Goal: Task Accomplishment & Management: Complete application form

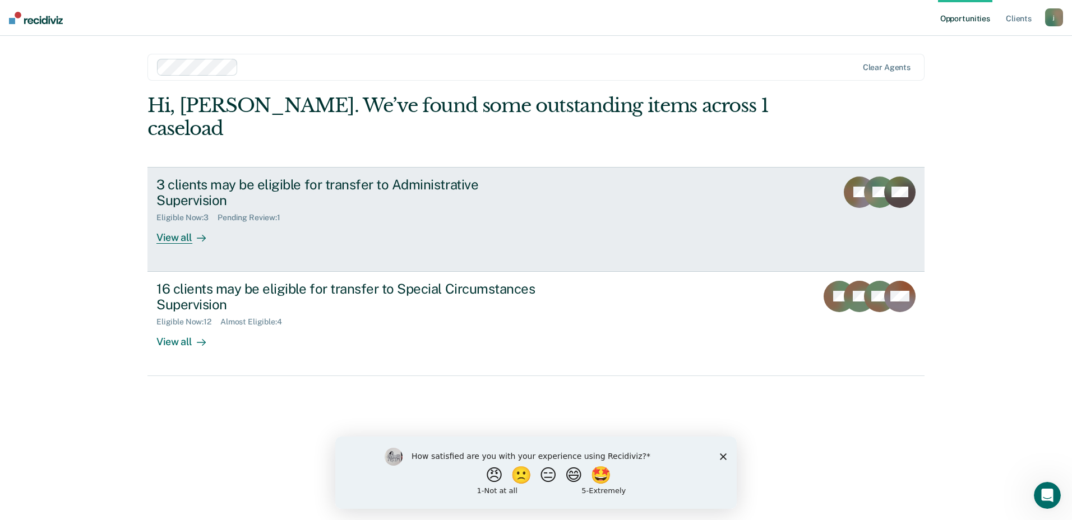
click at [555, 195] on div "3 clients may be eligible for transfer to Administrative Supervision Eligible N…" at bounding box center [366, 211] width 421 height 68
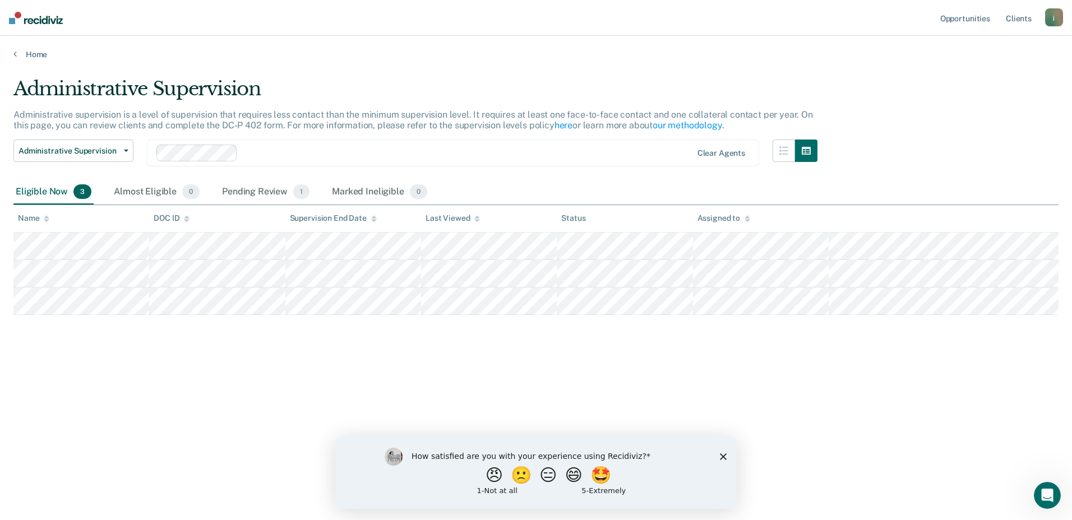
click at [722, 456] on icon "Close survey" at bounding box center [723, 456] width 7 height 7
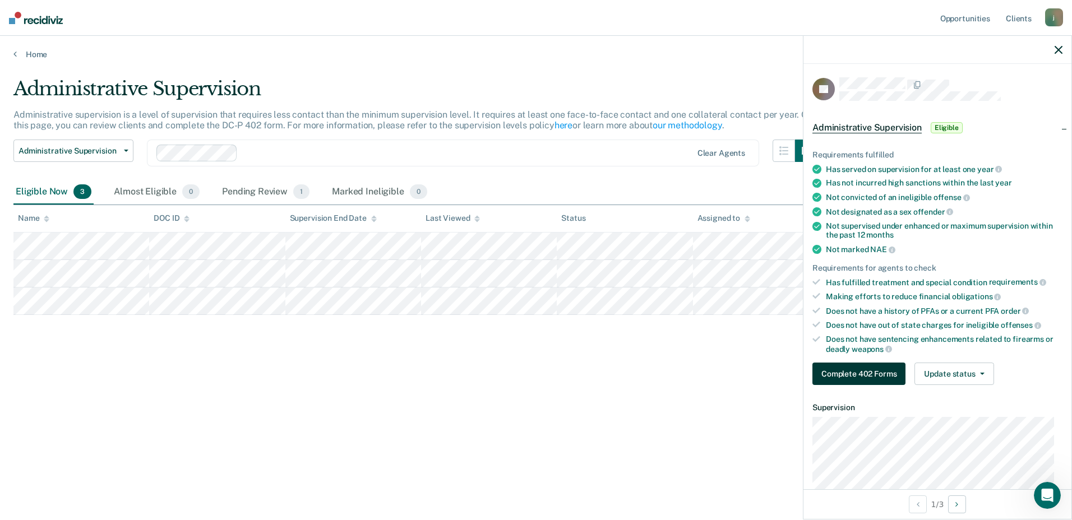
click at [861, 366] on button "Complete 402 Forms" at bounding box center [859, 374] width 93 height 22
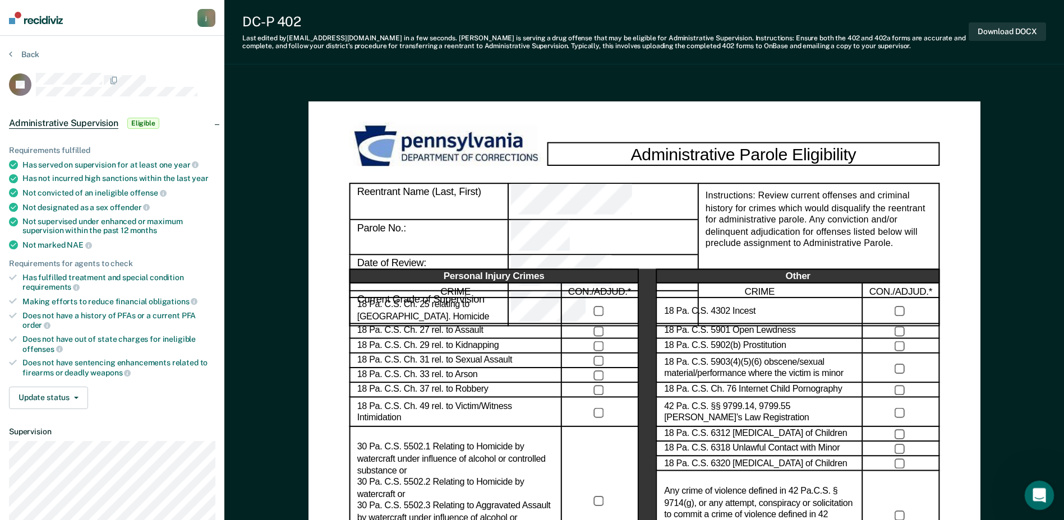
click at [1034, 501] on div "Open Intercom Messenger" at bounding box center [1037, 494] width 37 height 37
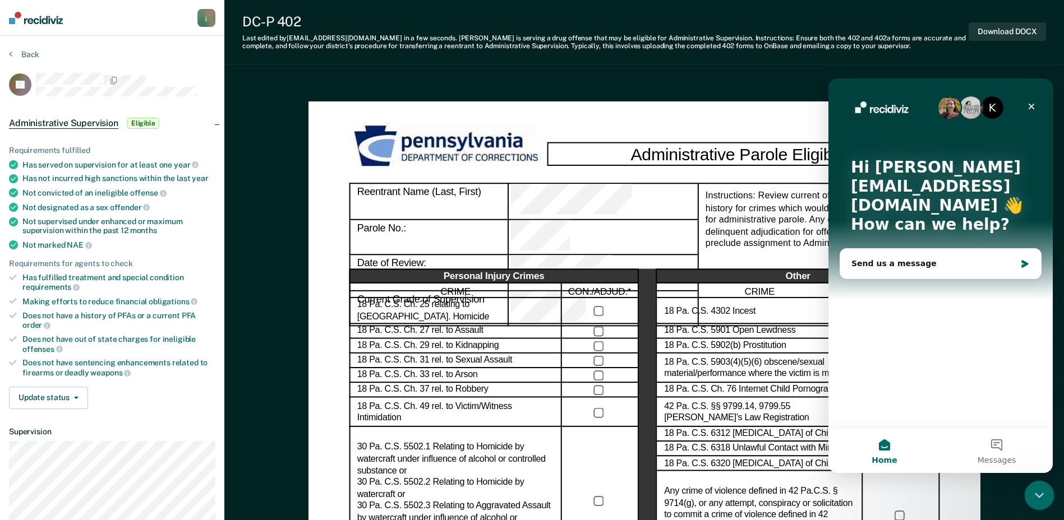
click at [1036, 492] on icon "Close Intercom Messenger" at bounding box center [1037, 493] width 13 height 13
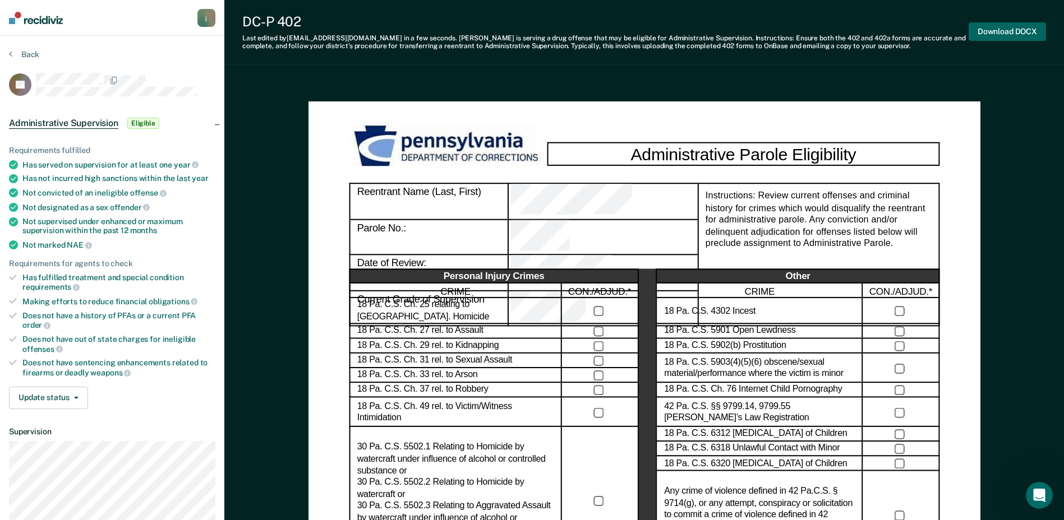
click at [1011, 36] on button "Download DOCX" at bounding box center [1006, 31] width 77 height 19
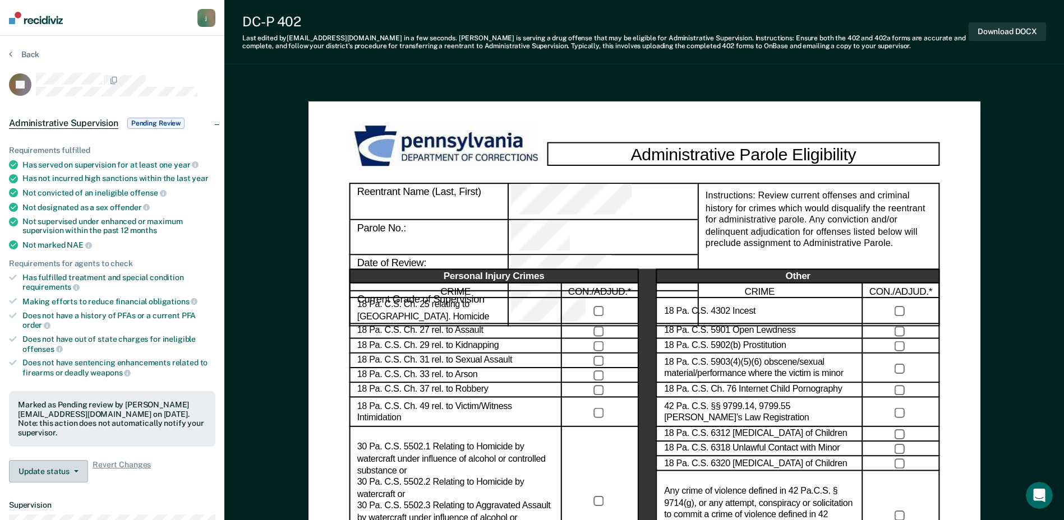
click at [66, 460] on button "Update status" at bounding box center [48, 471] width 79 height 22
click at [75, 508] on button "Mark Ineligible" at bounding box center [69, 517] width 121 height 18
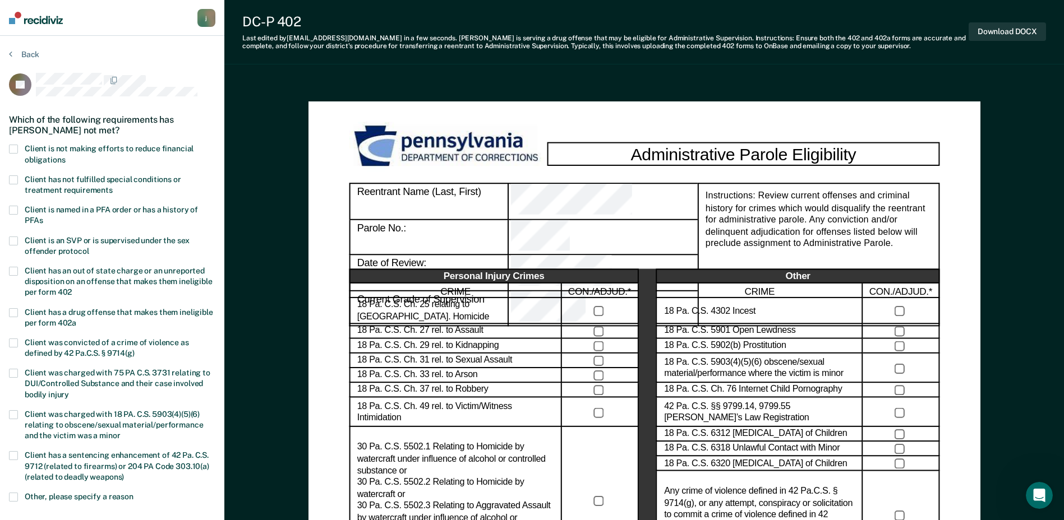
click at [18, 153] on label "Client is not making efforts to reduce financial obligations" at bounding box center [112, 155] width 206 height 21
click at [65, 156] on input "Client is not making efforts to reduce financial obligations" at bounding box center [65, 156] width 0 height 0
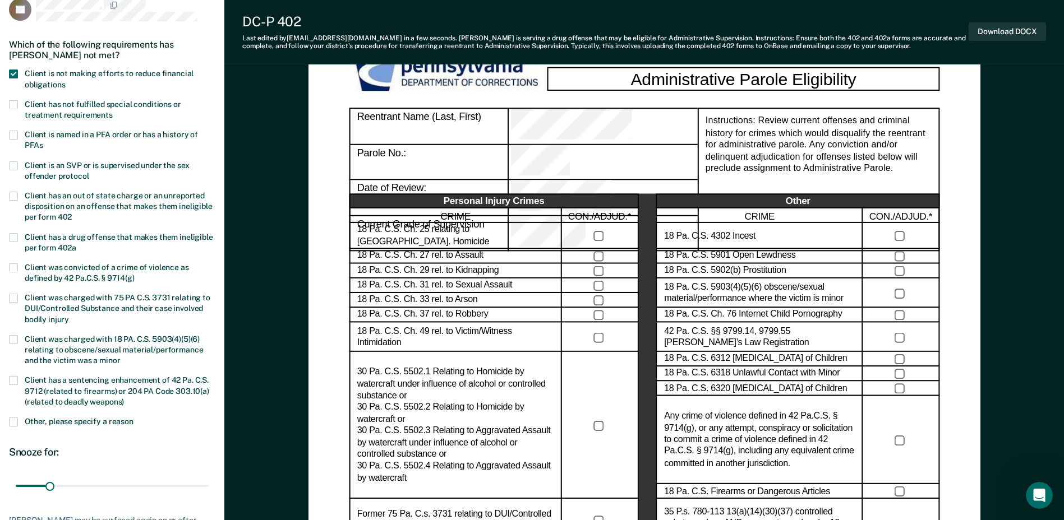
scroll to position [224, 0]
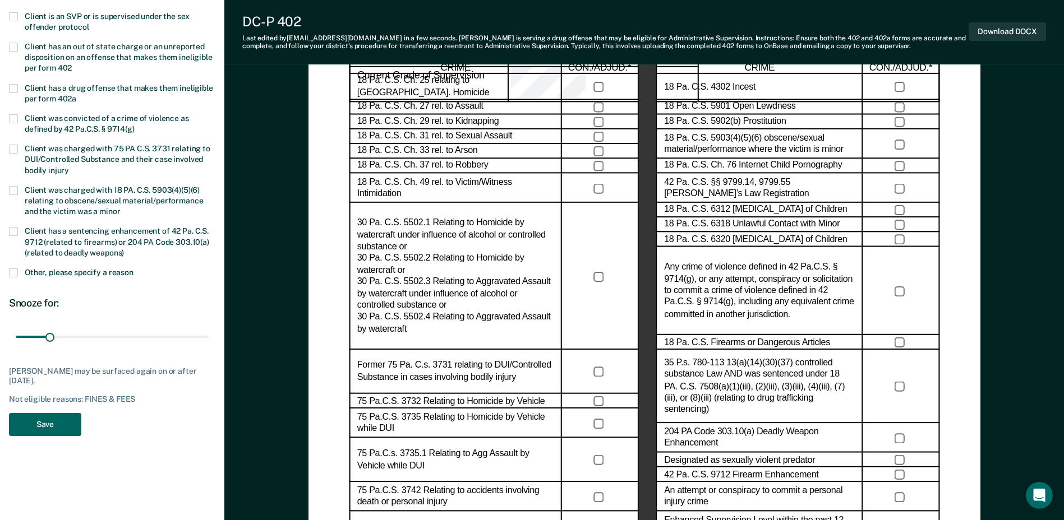
click at [53, 424] on button "Save" at bounding box center [45, 424] width 72 height 23
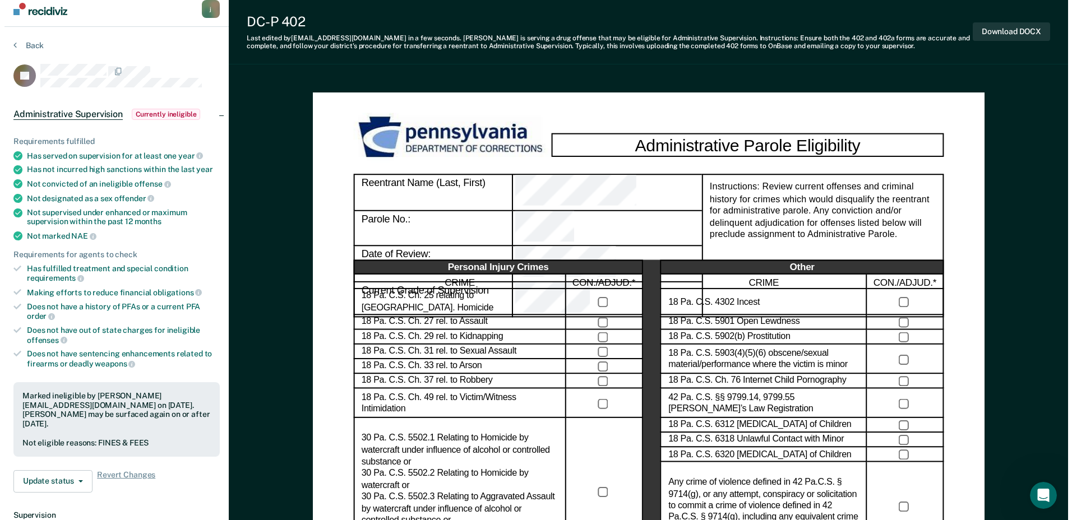
scroll to position [0, 0]
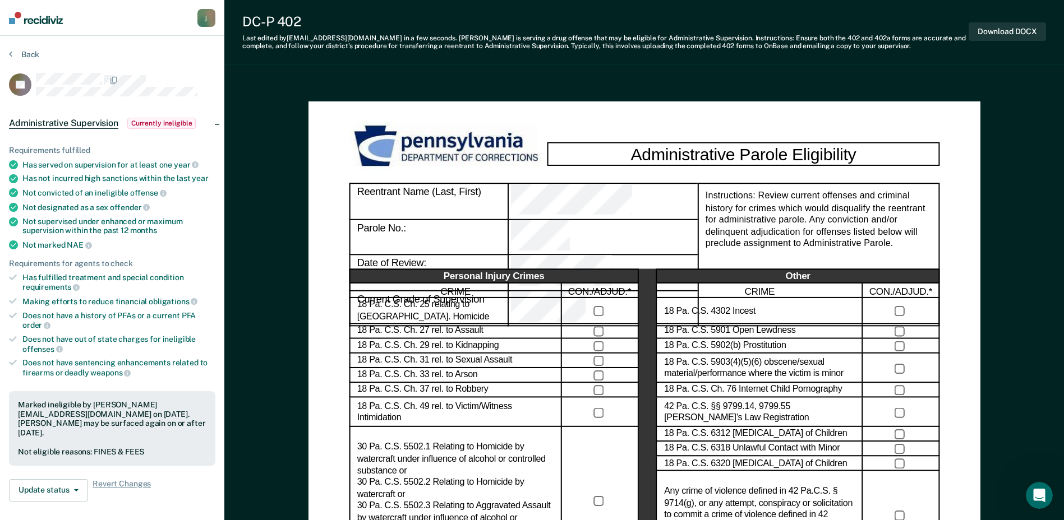
click at [209, 23] on div "j" at bounding box center [206, 18] width 18 height 18
click at [153, 52] on div "Profile How it works Log Out" at bounding box center [161, 58] width 108 height 55
click at [139, 49] on link "Profile" at bounding box center [161, 45] width 90 height 10
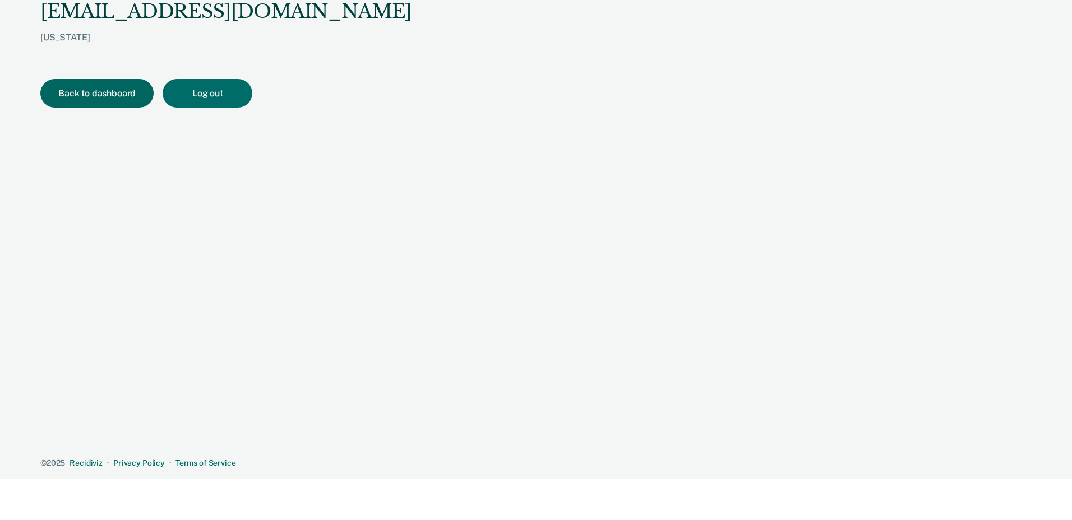
click at [116, 96] on button "Back to dashboard" at bounding box center [96, 93] width 113 height 29
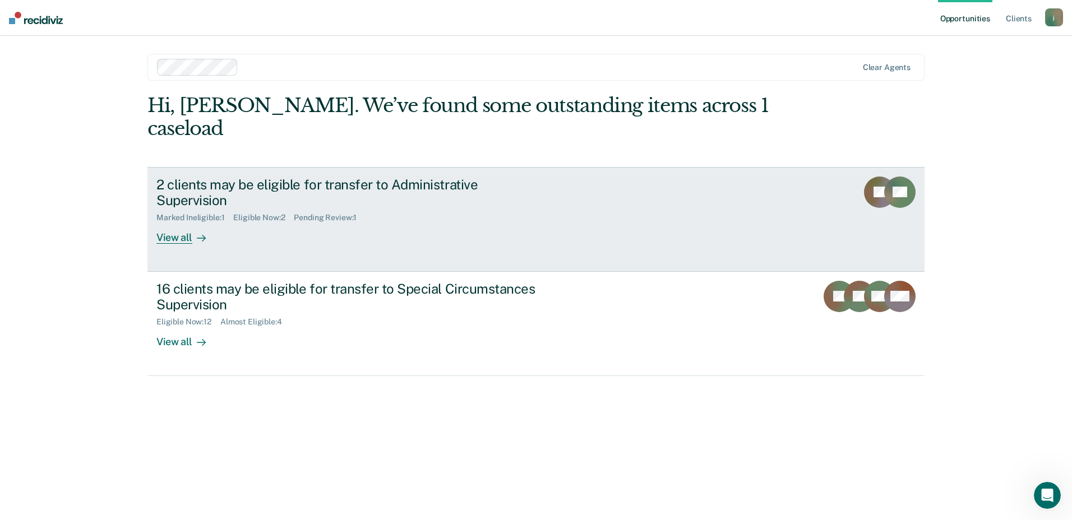
click at [501, 209] on div "Marked Ineligible : 1 Eligible Now : 2 Pending Review : 1" at bounding box center [353, 216] width 394 height 14
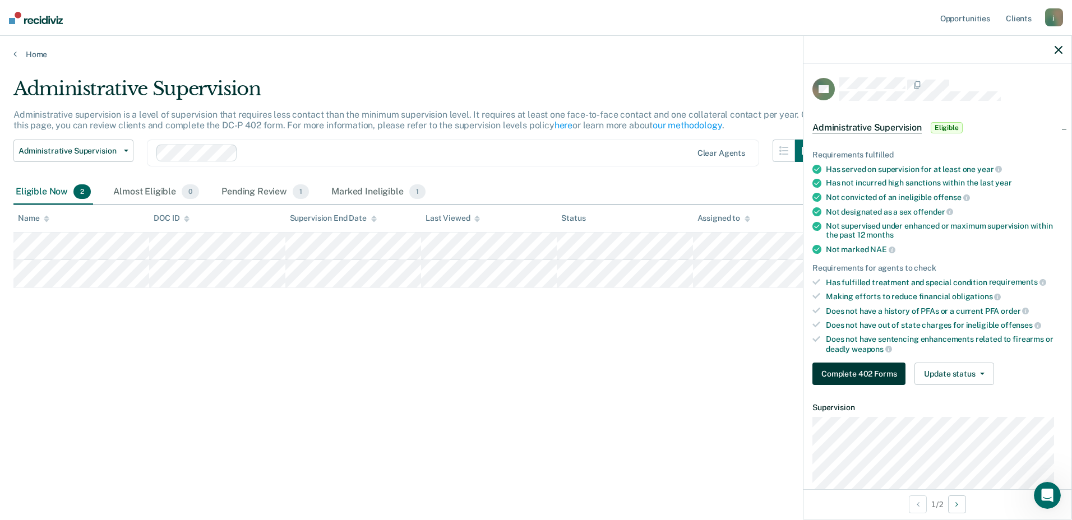
click at [850, 367] on button "Complete 402 Forms" at bounding box center [859, 374] width 93 height 22
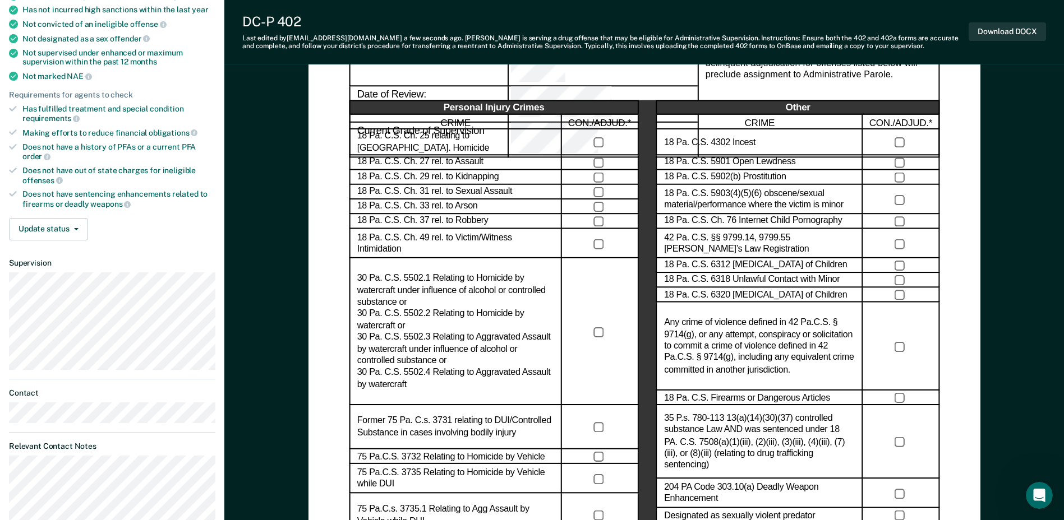
scroll to position [168, 0]
click at [33, 221] on button "Update status" at bounding box center [48, 230] width 79 height 22
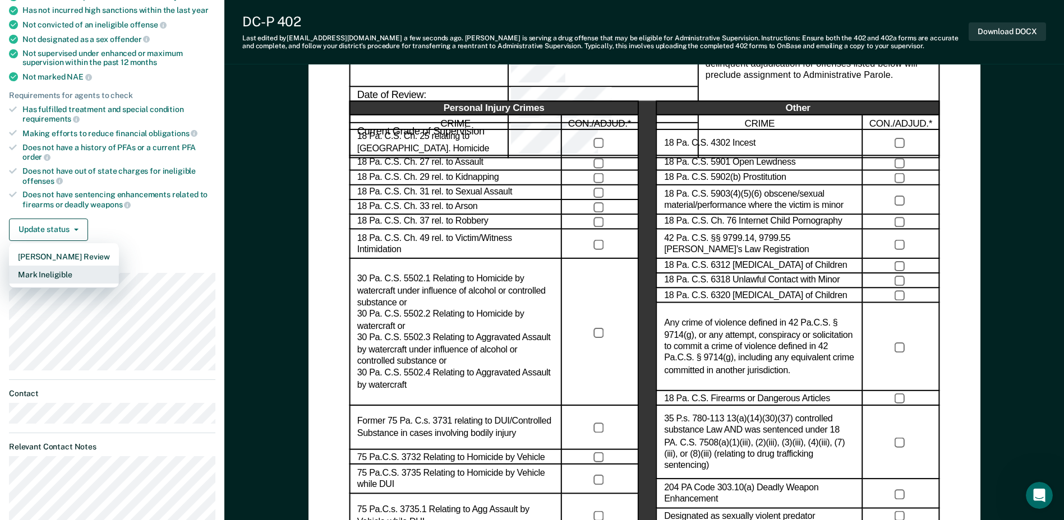
click at [52, 278] on button "Mark Ineligible" at bounding box center [64, 275] width 110 height 18
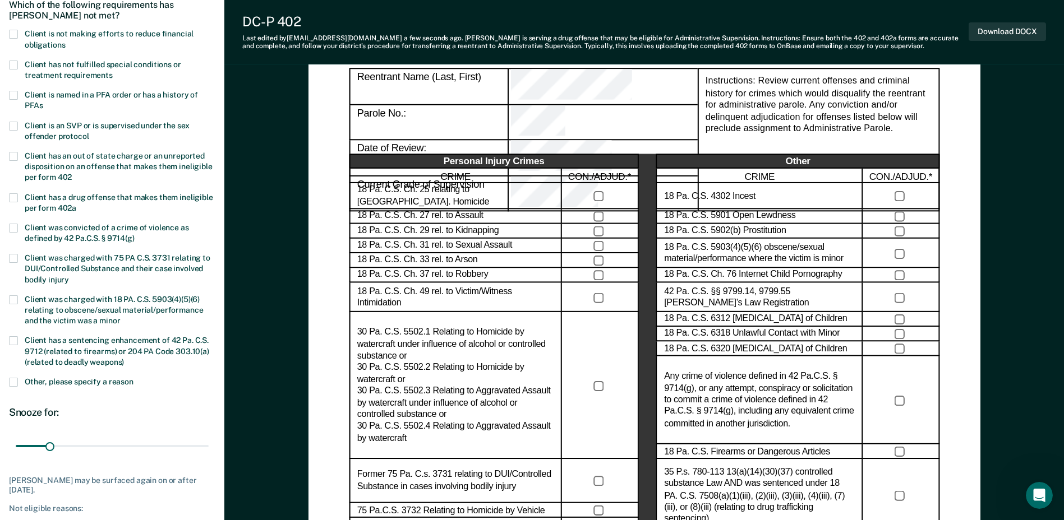
scroll to position [0, 0]
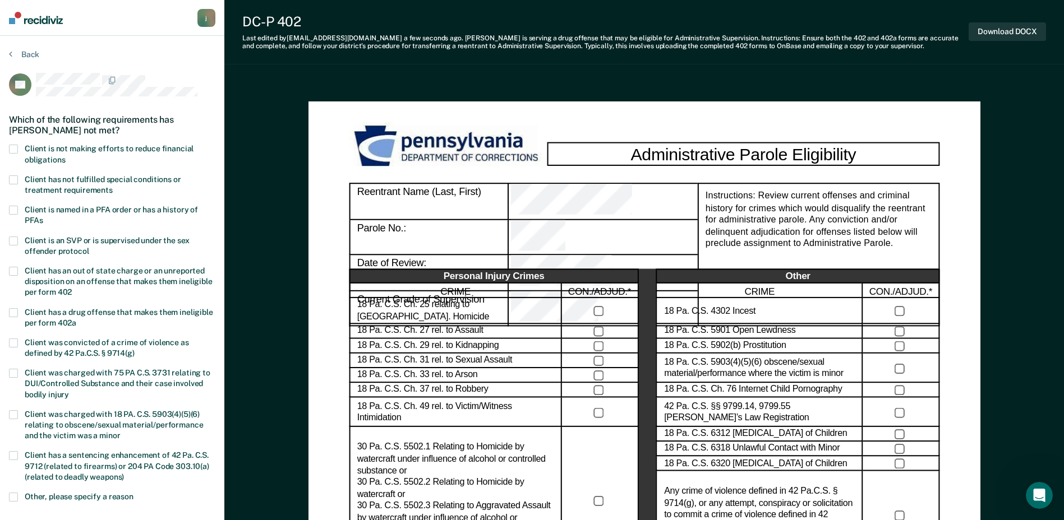
click at [11, 149] on span at bounding box center [13, 149] width 9 height 9
click at [65, 156] on input "Client is not making efforts to reduce financial obligations" at bounding box center [65, 156] width 0 height 0
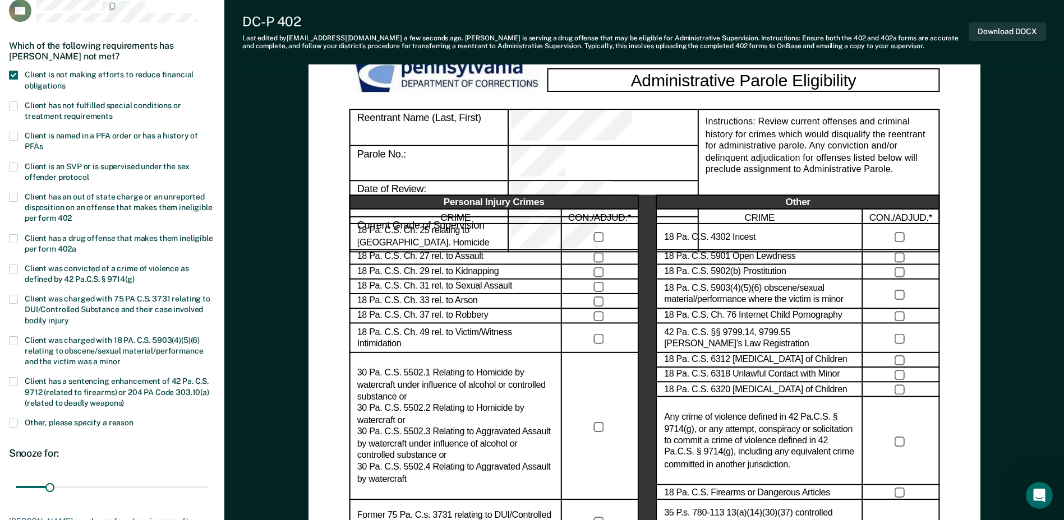
scroll to position [336, 0]
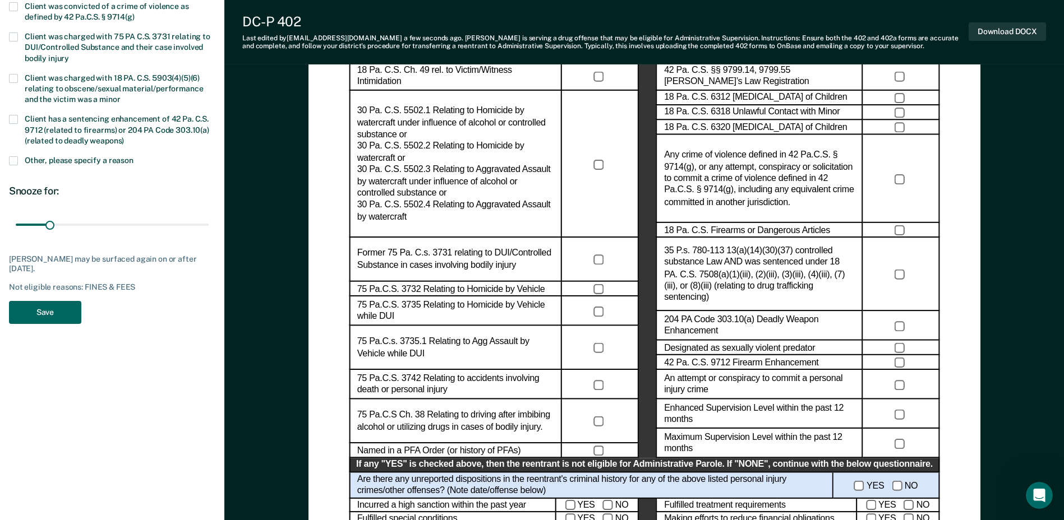
click at [66, 308] on button "Save" at bounding box center [45, 312] width 72 height 23
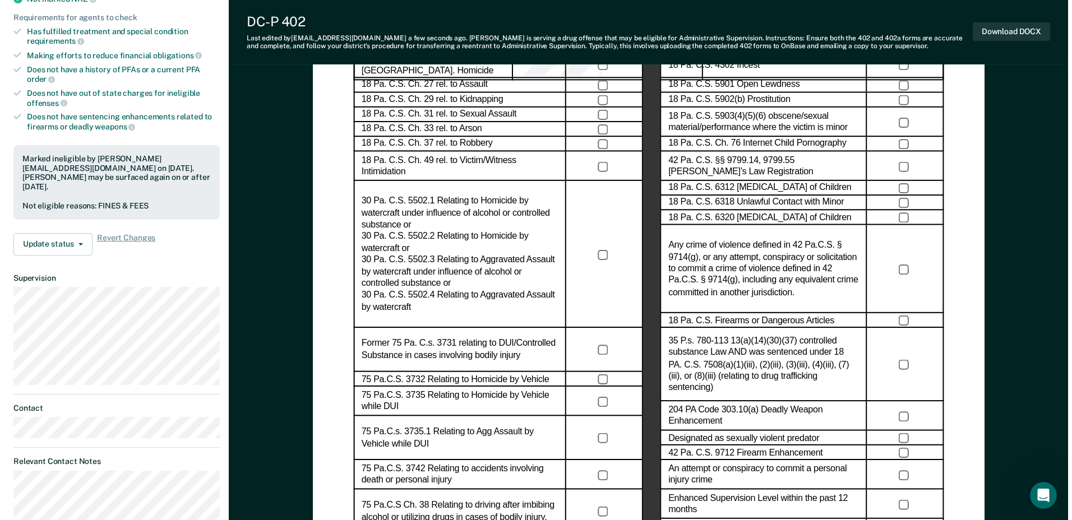
scroll to position [0, 0]
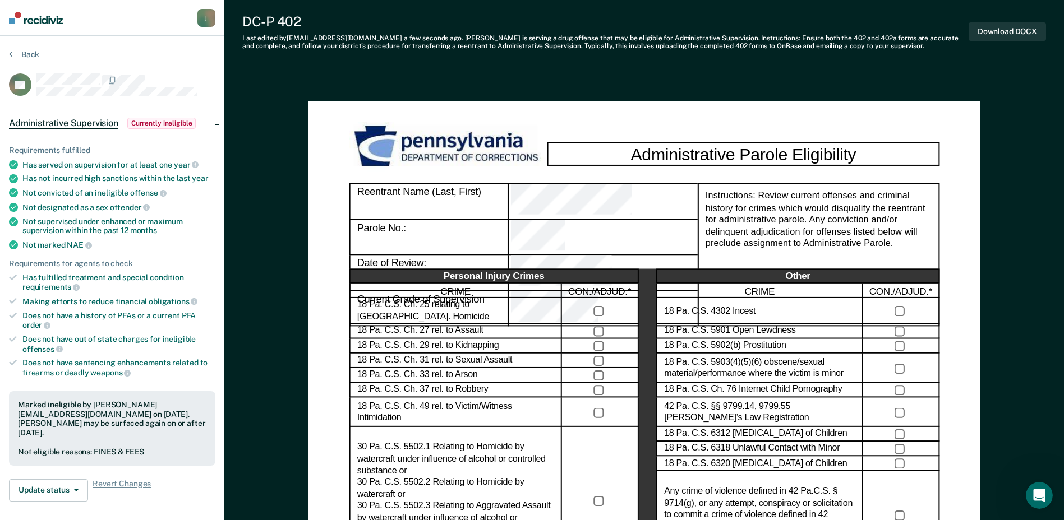
click at [205, 20] on div "j" at bounding box center [206, 18] width 18 height 18
click at [141, 44] on link "Profile" at bounding box center [161, 45] width 90 height 10
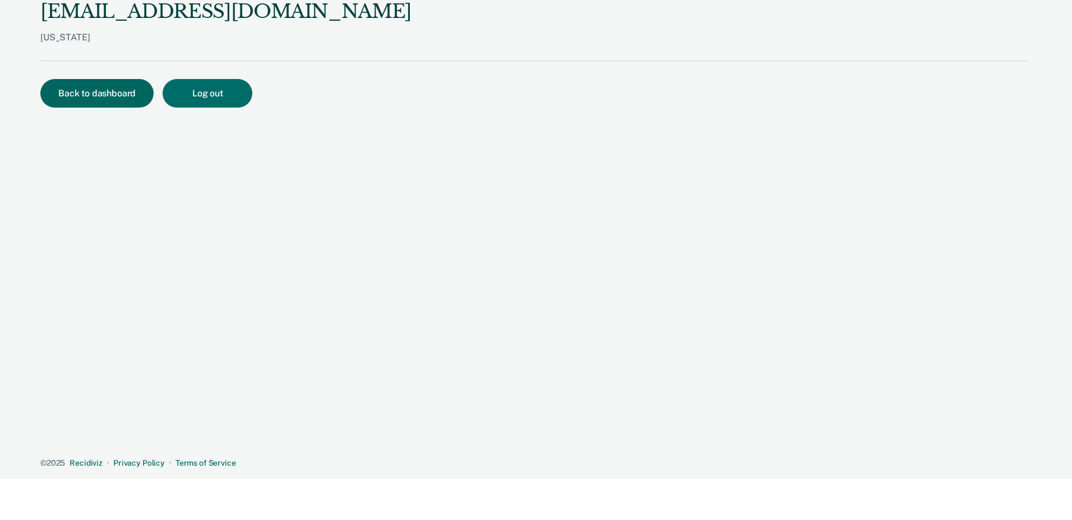
click at [114, 100] on button "Back to dashboard" at bounding box center [96, 93] width 113 height 29
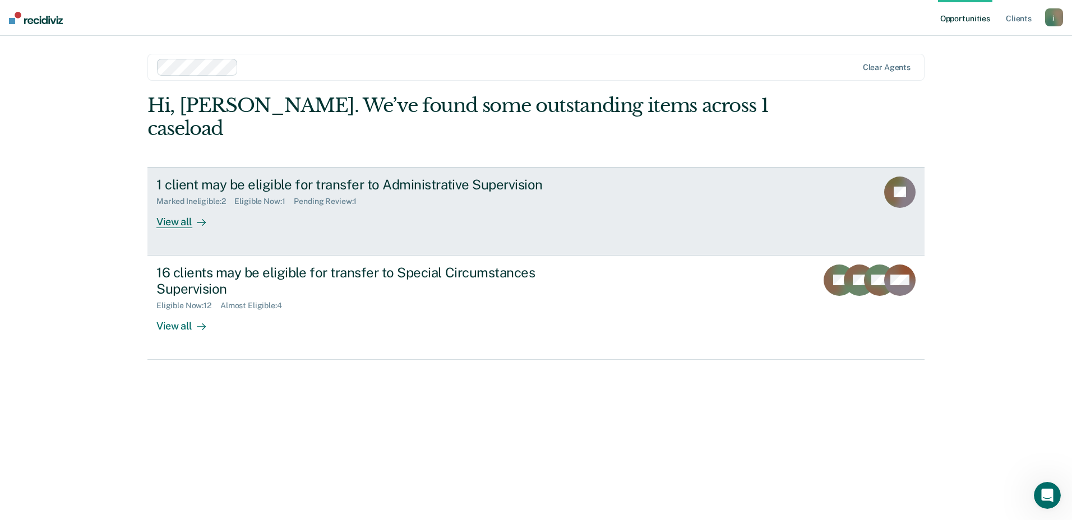
click at [805, 168] on link "1 client may be eligible for transfer to Administrative Supervision Marked Inel…" at bounding box center [535, 211] width 777 height 89
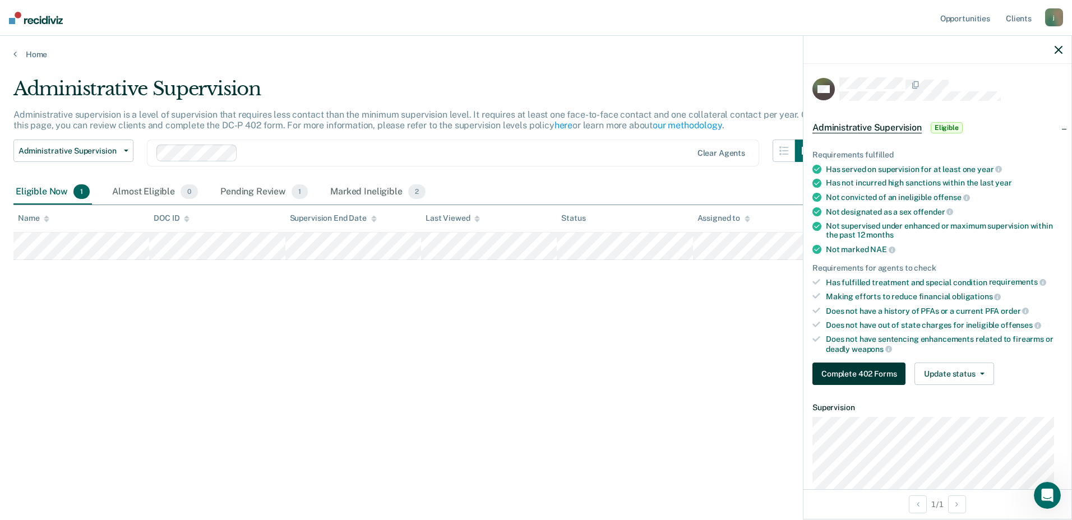
click at [861, 370] on button "Complete 402 Forms" at bounding box center [859, 374] width 93 height 22
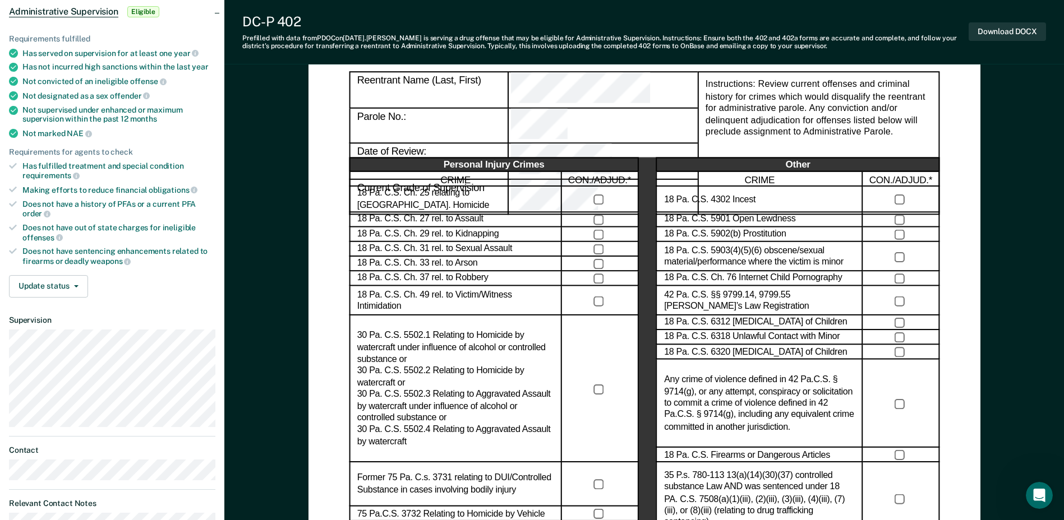
scroll to position [112, 0]
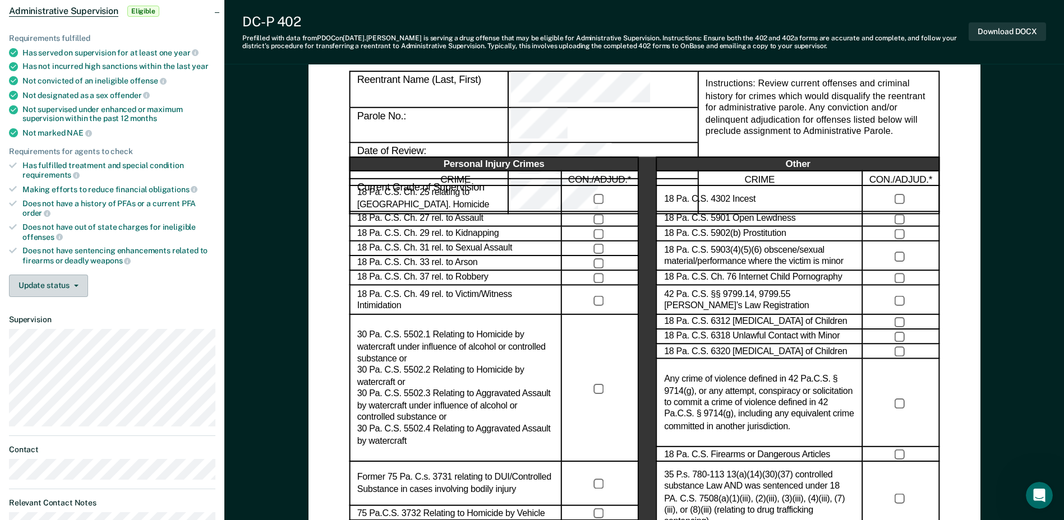
click at [56, 287] on button "Update status" at bounding box center [48, 286] width 79 height 22
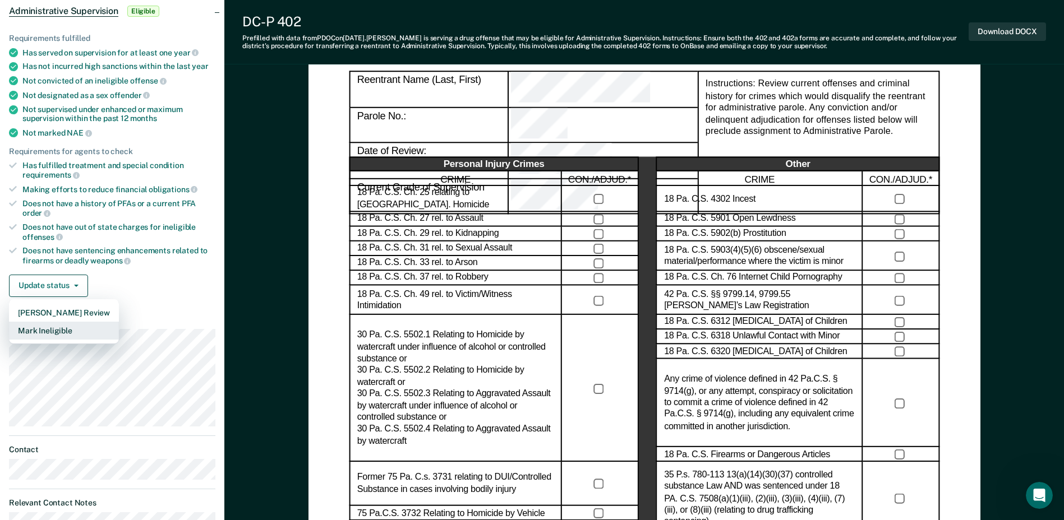
click at [77, 334] on button "Mark Ineligible" at bounding box center [64, 331] width 110 height 18
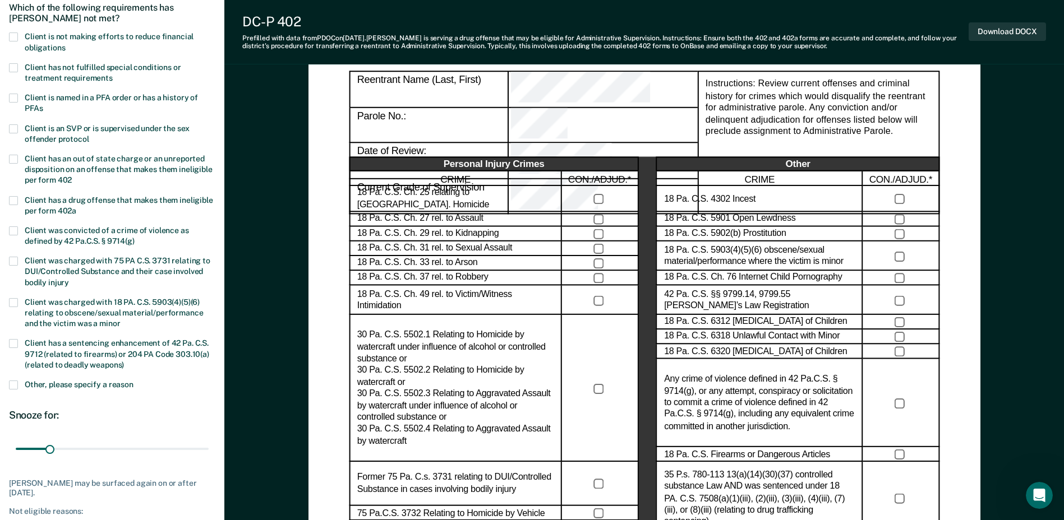
click at [15, 36] on span at bounding box center [13, 37] width 9 height 9
click at [65, 44] on input "Client is not making efforts to reduce financial obligations" at bounding box center [65, 44] width 0 height 0
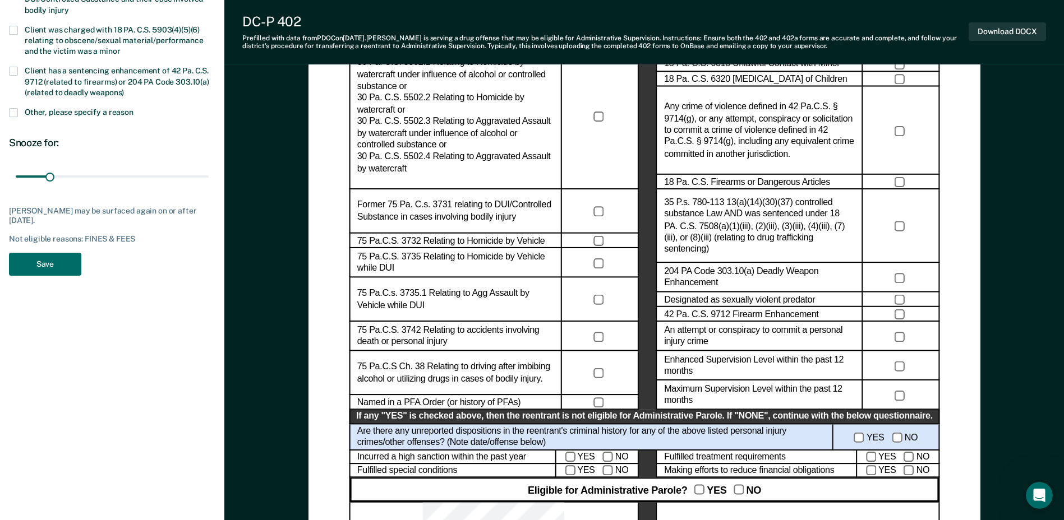
scroll to position [393, 0]
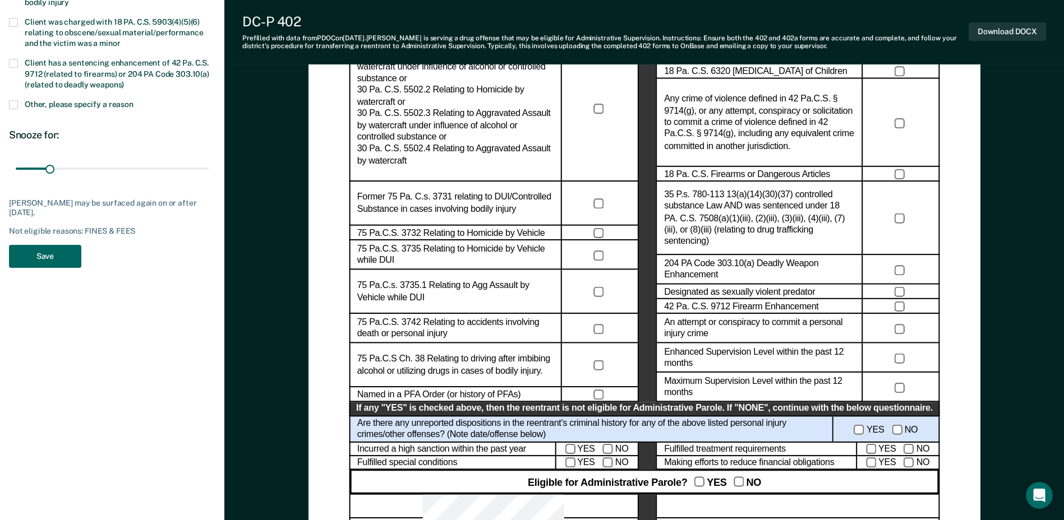
click at [30, 252] on button "Save" at bounding box center [45, 256] width 72 height 23
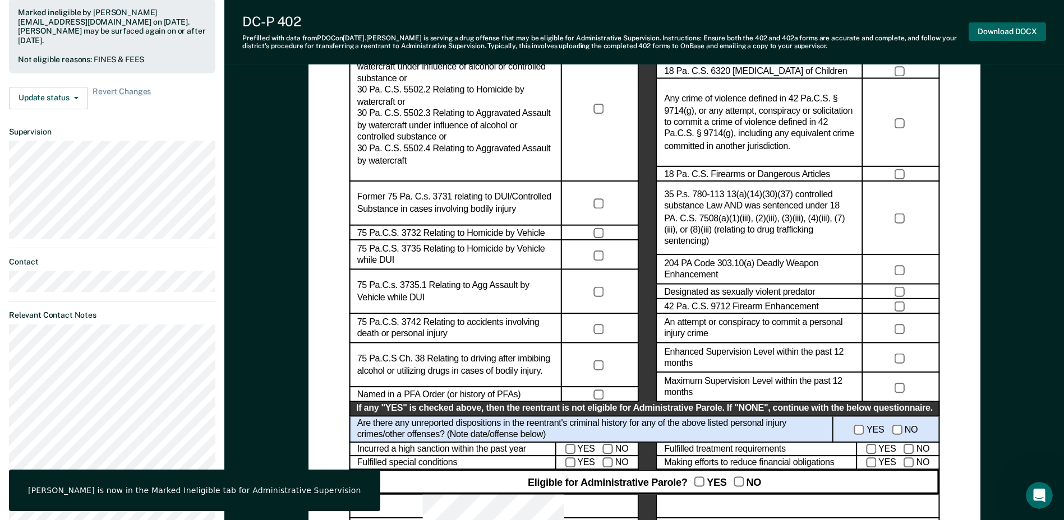
click at [998, 26] on button "Download DOCX" at bounding box center [1006, 31] width 77 height 19
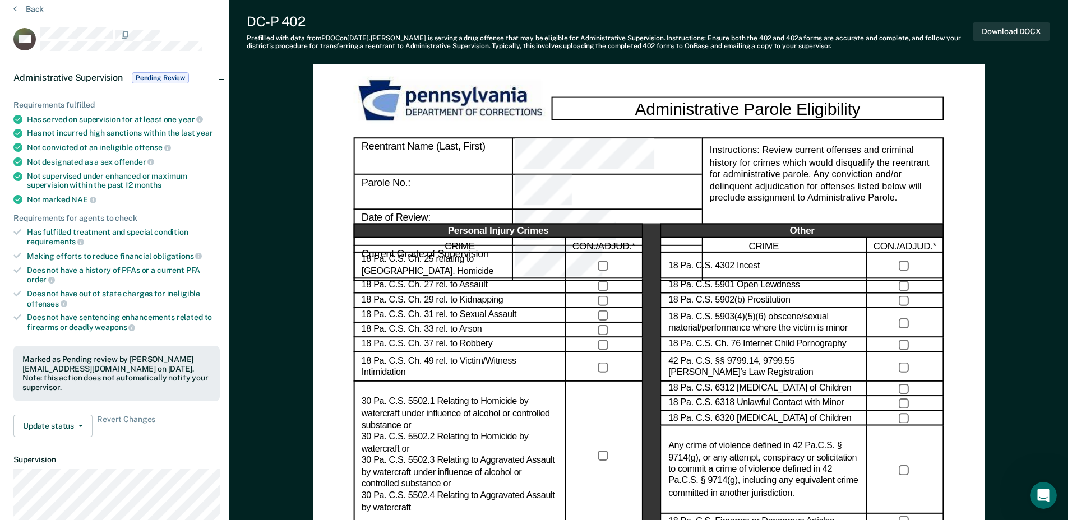
scroll to position [0, 0]
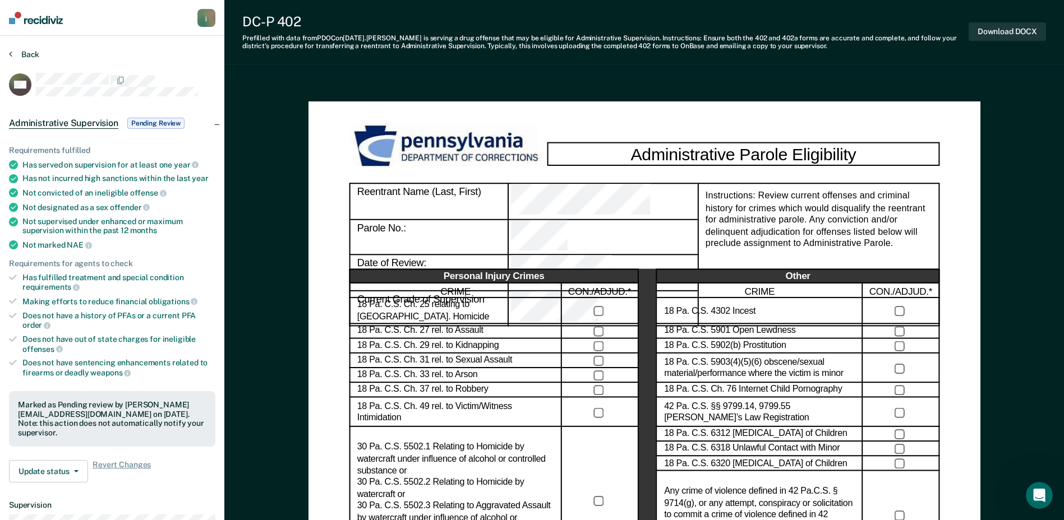
click at [22, 59] on button "Back" at bounding box center [24, 54] width 30 height 10
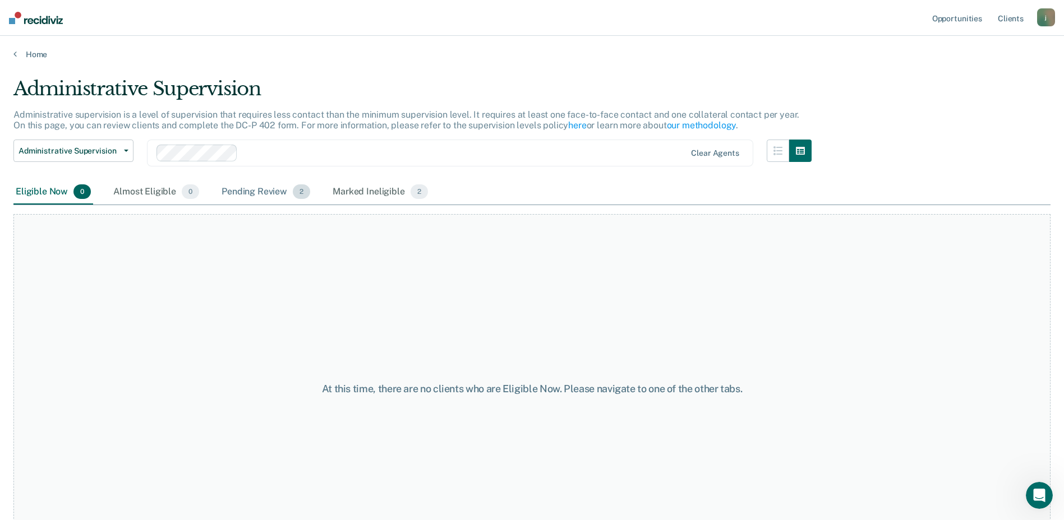
click at [242, 188] on div "Pending Review 2" at bounding box center [265, 192] width 93 height 25
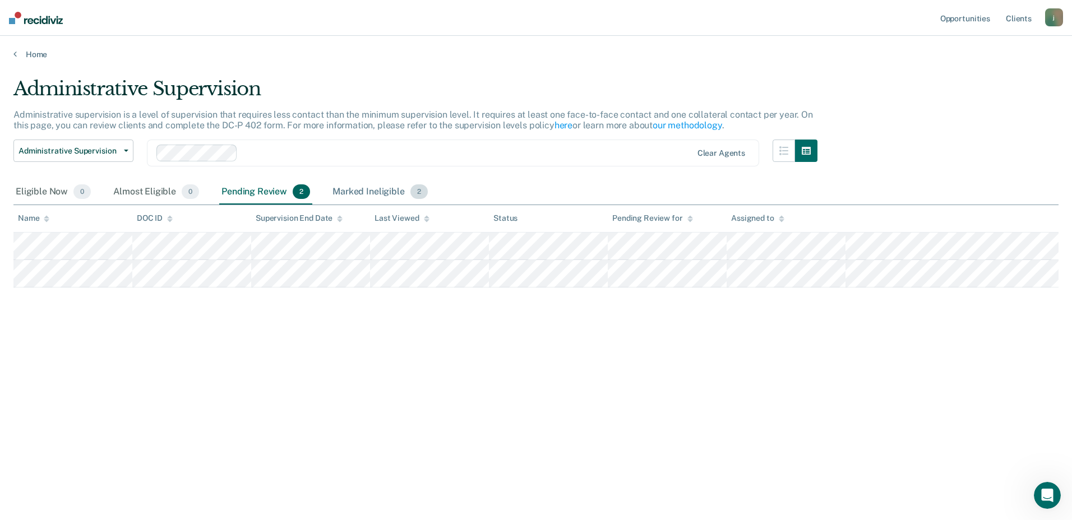
click at [369, 188] on div "Marked Ineligible 2" at bounding box center [380, 192] width 100 height 25
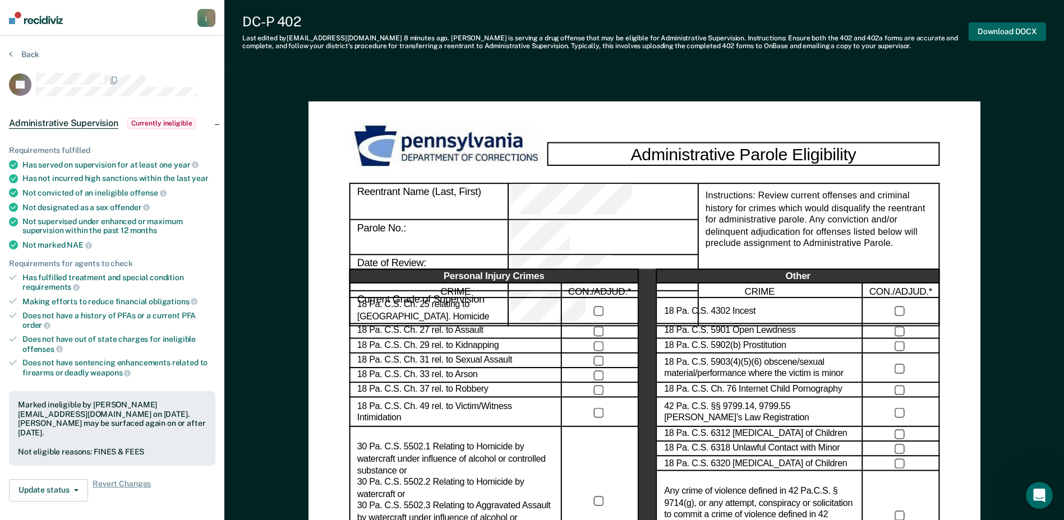
click at [986, 31] on button "Download DOCX" at bounding box center [1006, 31] width 77 height 19
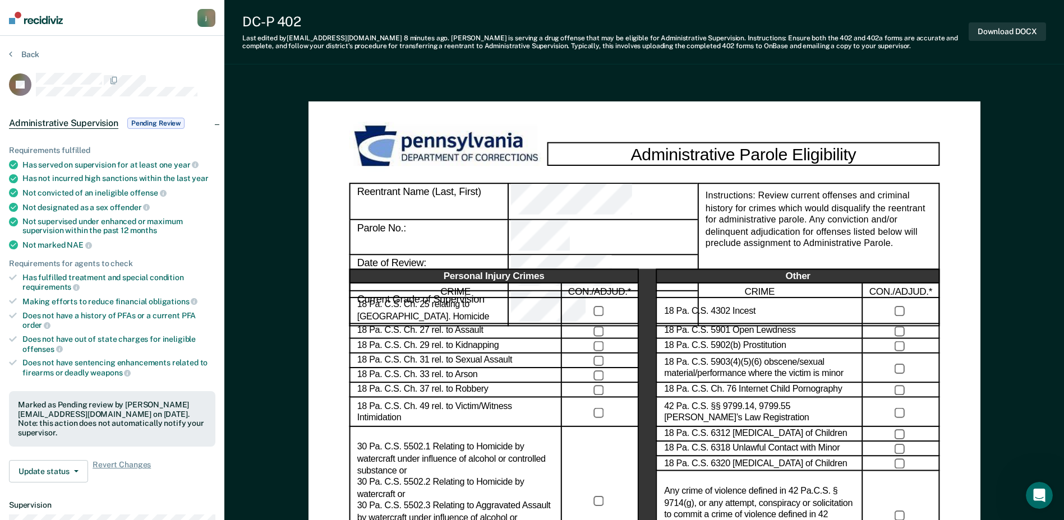
click at [213, 21] on div "j" at bounding box center [206, 18] width 18 height 18
click at [179, 43] on link "Profile" at bounding box center [161, 45] width 90 height 10
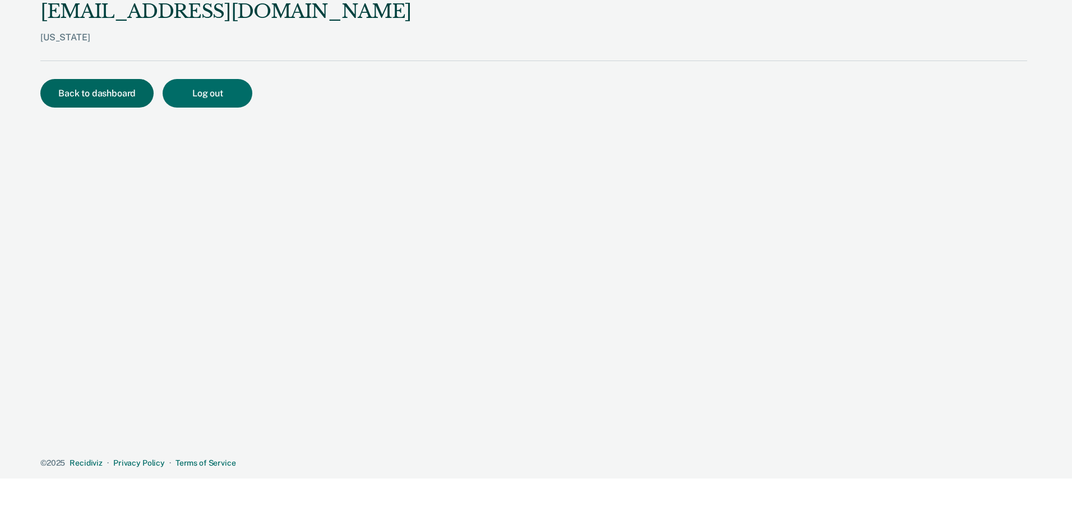
click at [117, 100] on button "Back to dashboard" at bounding box center [96, 93] width 113 height 29
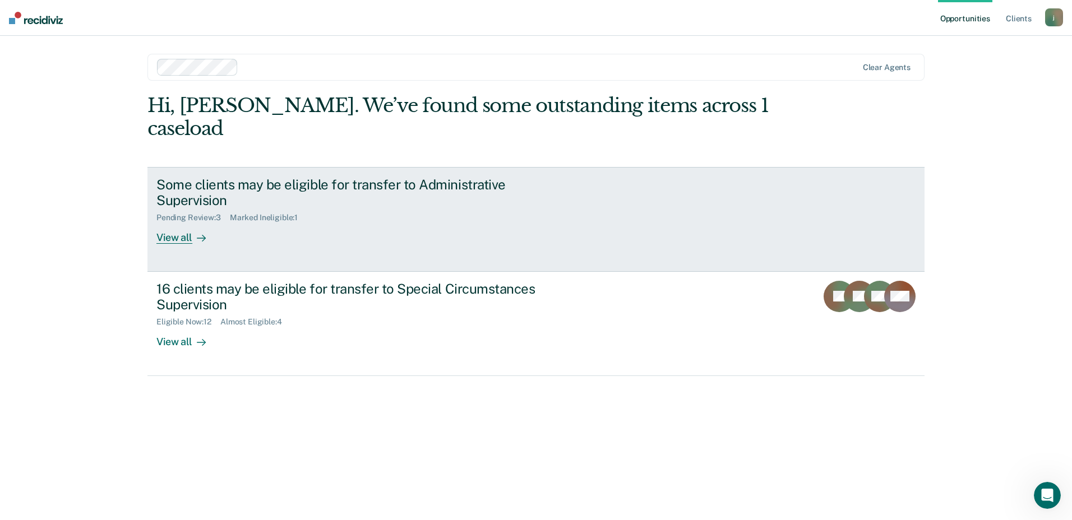
click at [315, 223] on link "Some clients may be eligible for transfer to Administrative Supervision Pending…" at bounding box center [535, 219] width 777 height 105
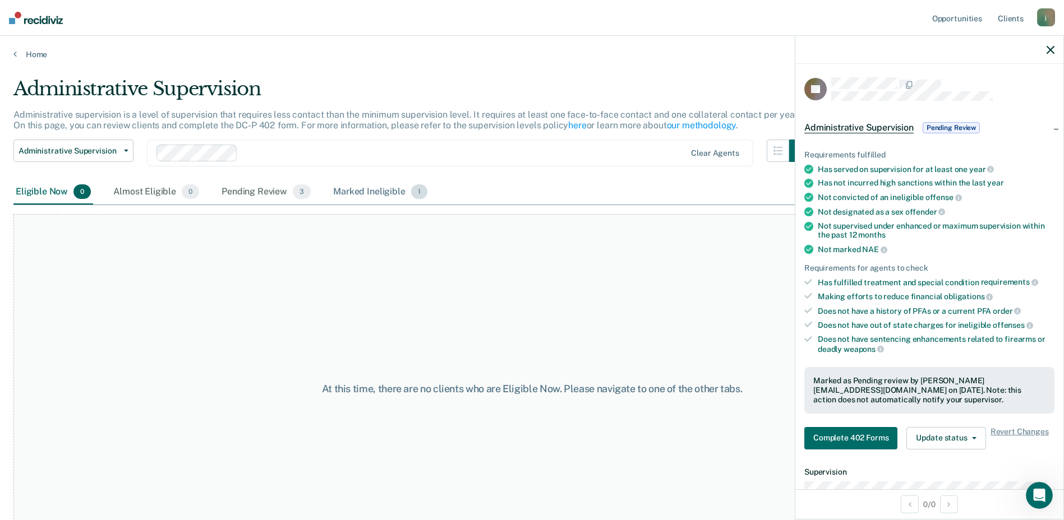
click at [380, 193] on div "Marked Ineligible 1" at bounding box center [380, 192] width 99 height 25
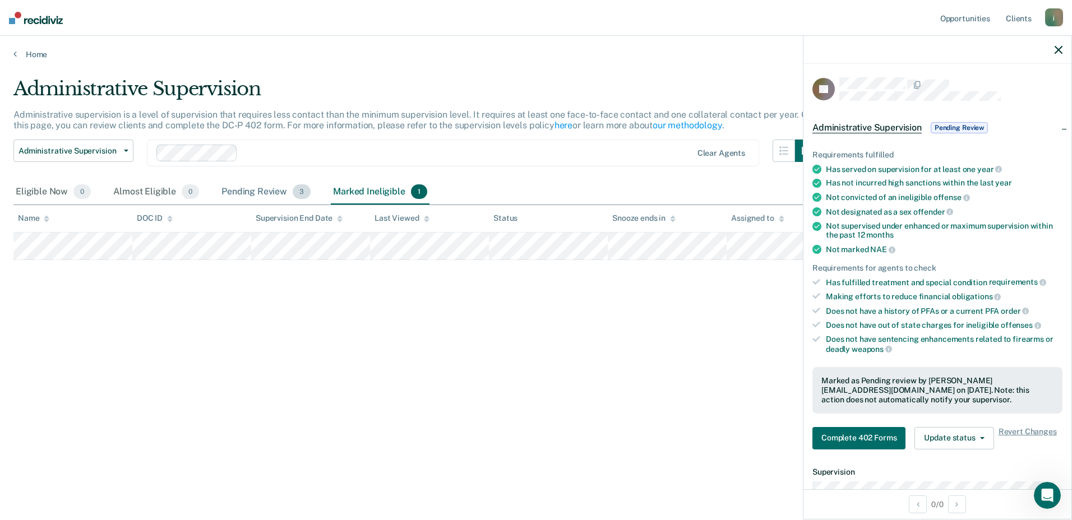
click at [256, 196] on div "Pending Review 3" at bounding box center [266, 192] width 94 height 25
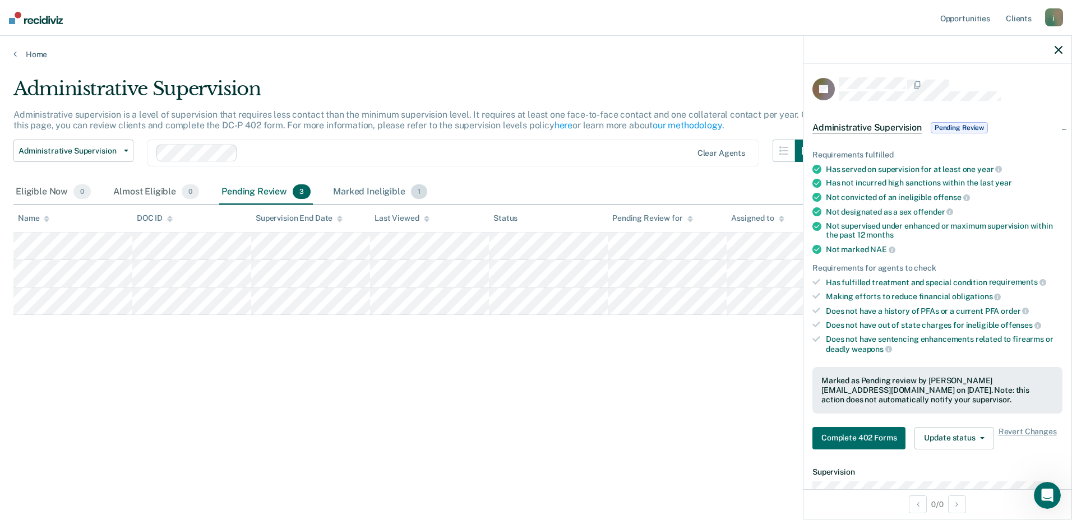
click at [388, 188] on div "Marked Ineligible 1" at bounding box center [380, 192] width 99 height 25
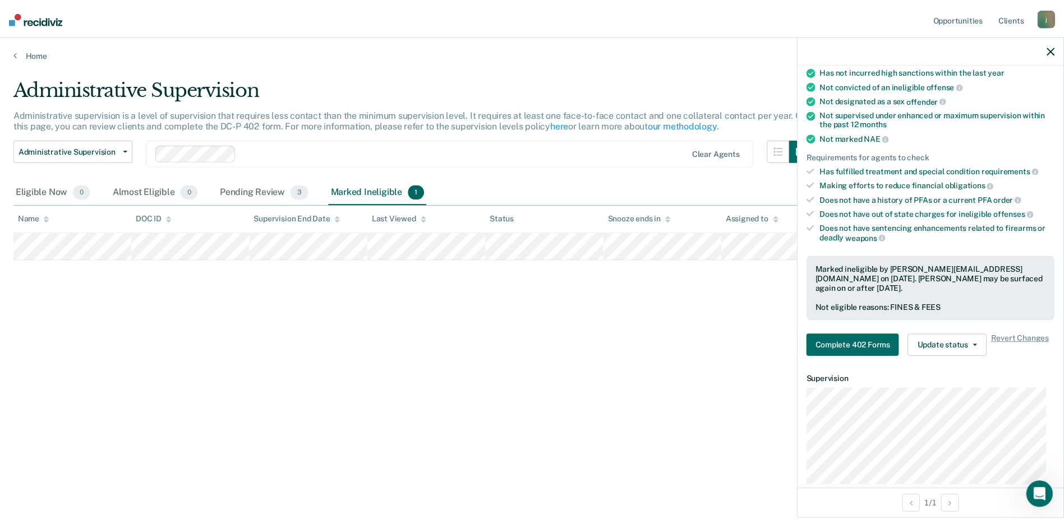
scroll to position [112, 0]
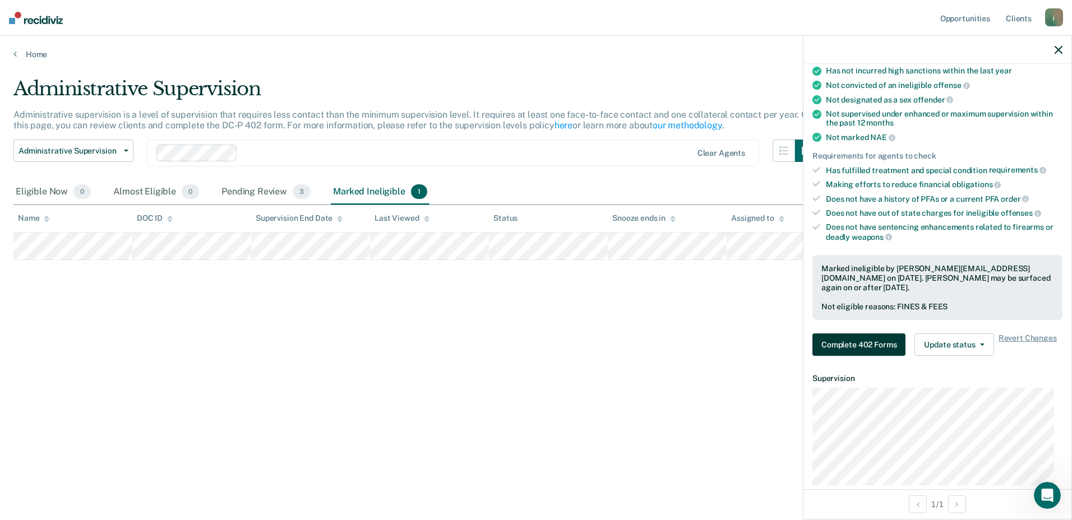
click at [875, 354] on button "Complete 402 Forms" at bounding box center [859, 345] width 93 height 22
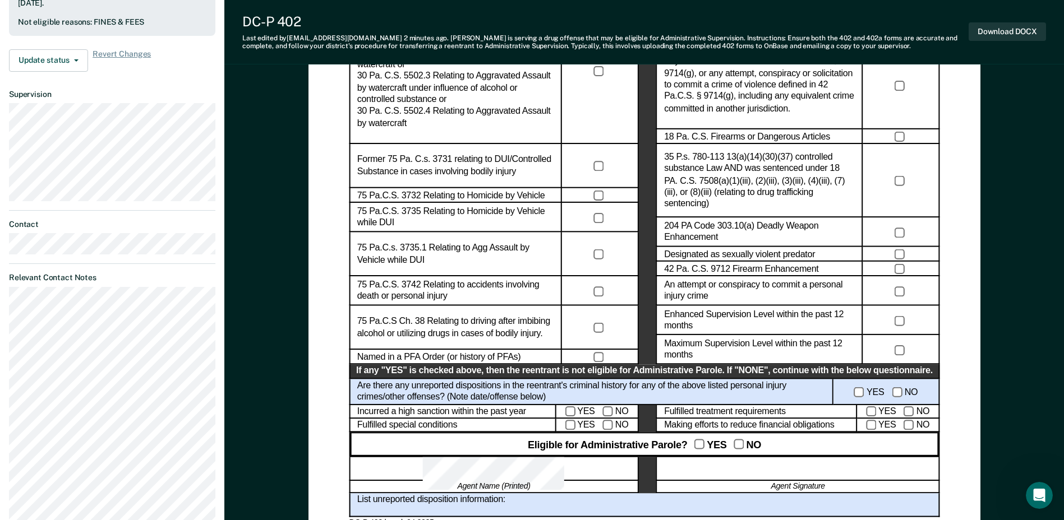
scroll to position [617, 0]
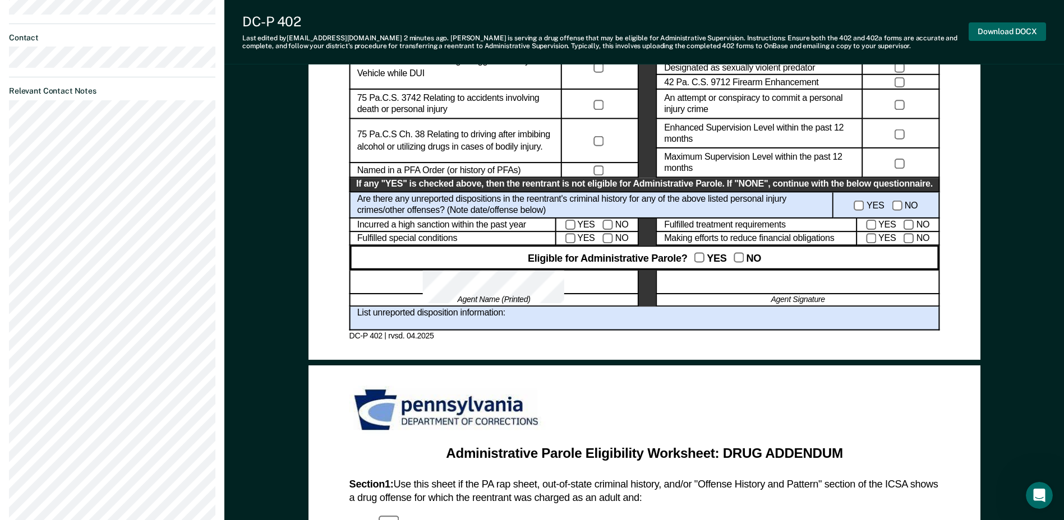
click at [995, 30] on button "Download DOCX" at bounding box center [1006, 31] width 77 height 19
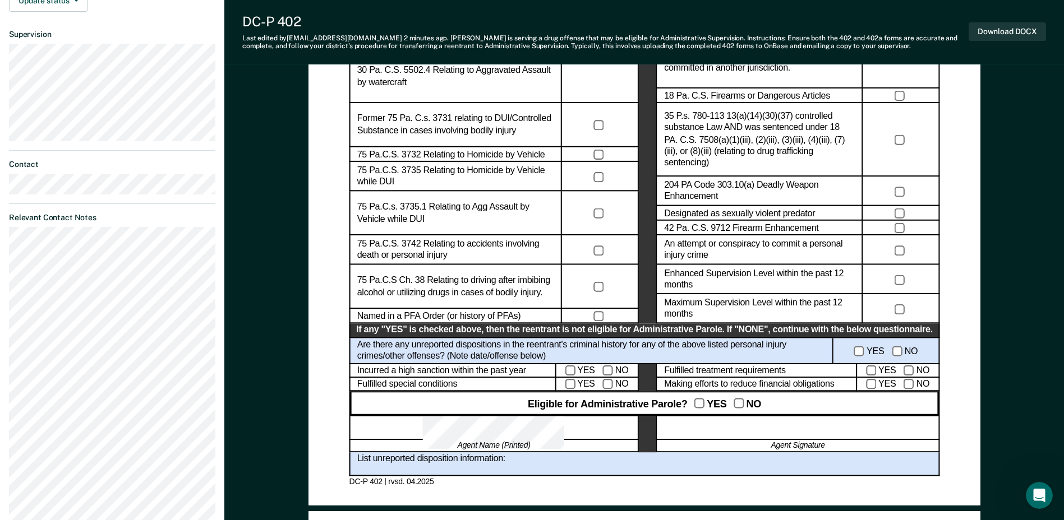
scroll to position [317, 0]
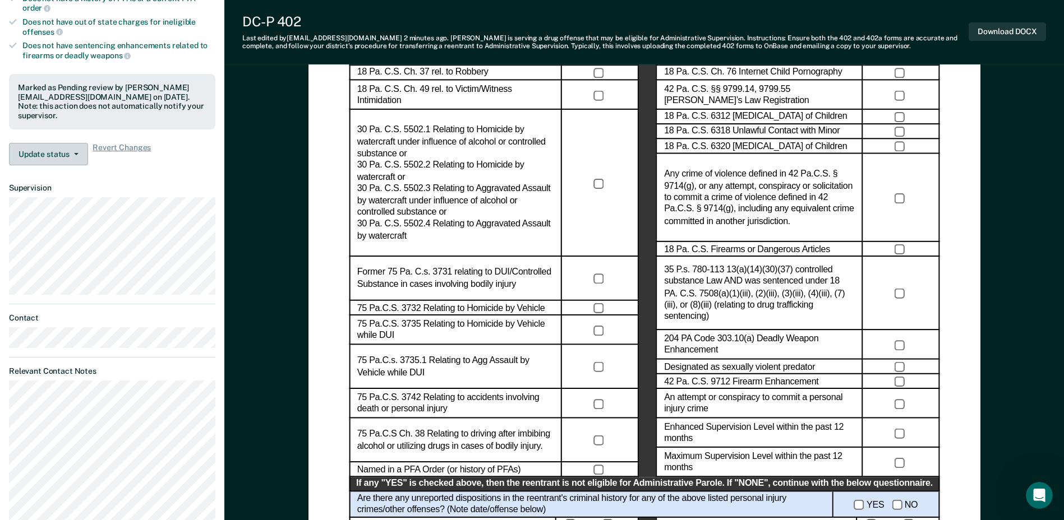
click at [59, 150] on button "Update status" at bounding box center [48, 154] width 79 height 22
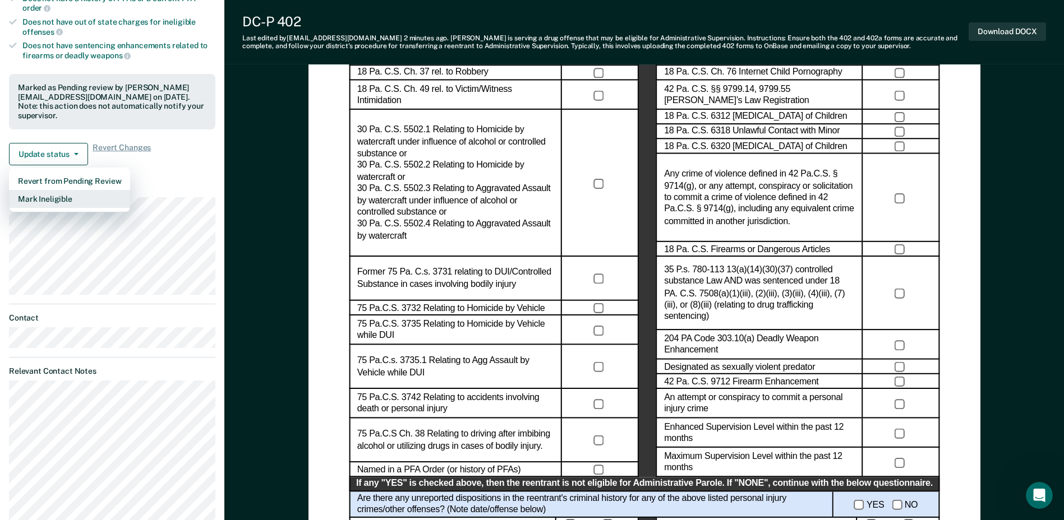
click at [34, 190] on button "Mark Ineligible" at bounding box center [69, 199] width 121 height 18
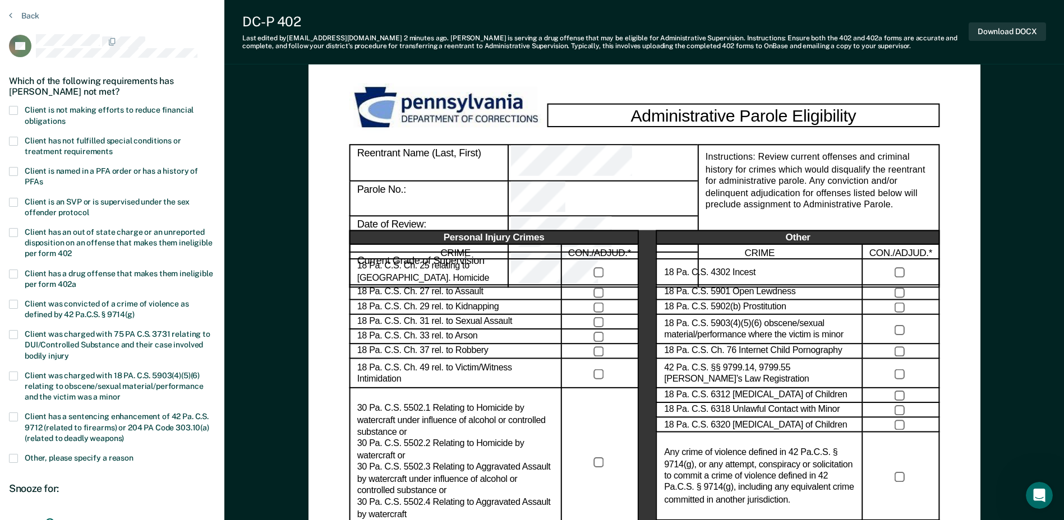
scroll to position [37, 0]
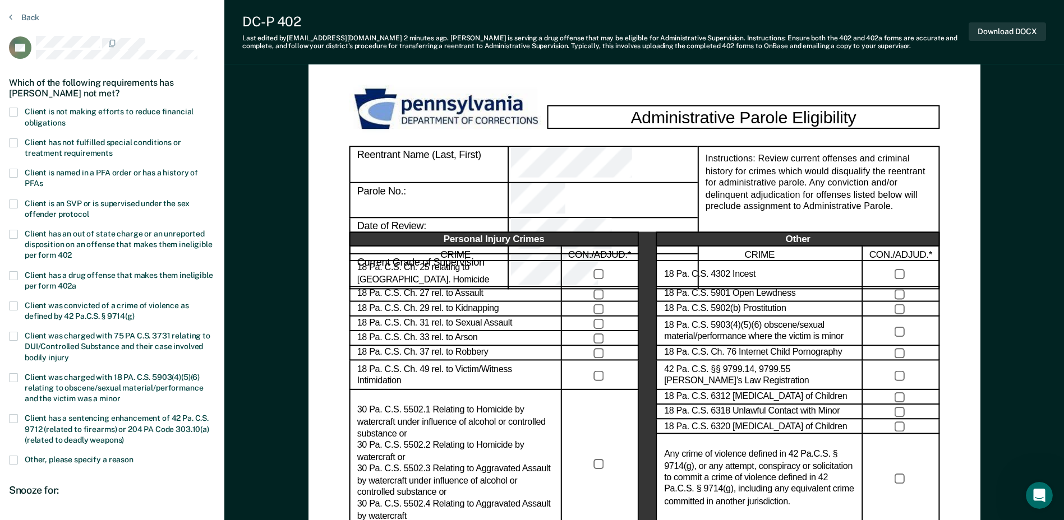
click at [20, 112] on label "Client is not making efforts to reduce financial obligations" at bounding box center [112, 118] width 206 height 21
click at [65, 119] on input "Client is not making efforts to reduce financial obligations" at bounding box center [65, 119] width 0 height 0
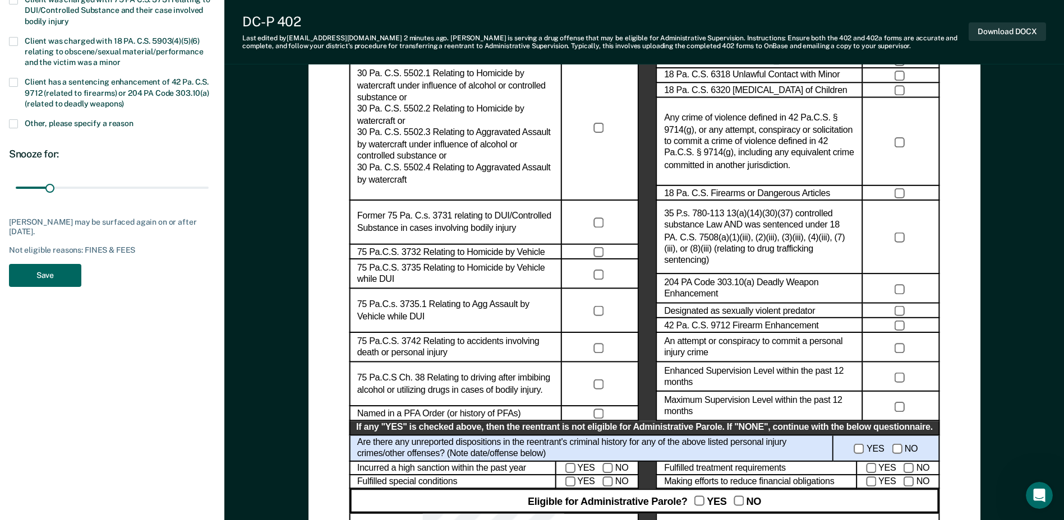
click at [64, 269] on button "Save" at bounding box center [45, 275] width 72 height 23
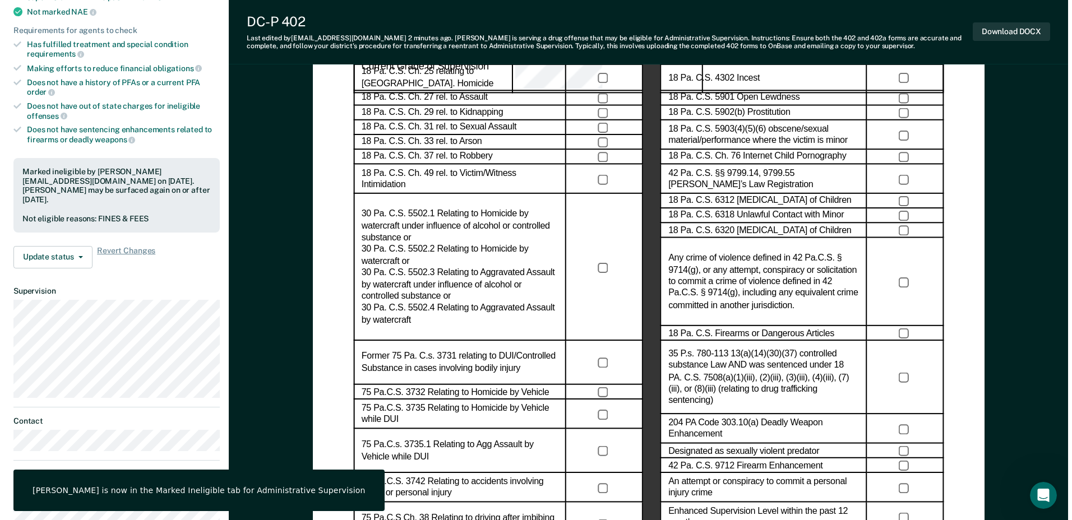
scroll to position [0, 0]
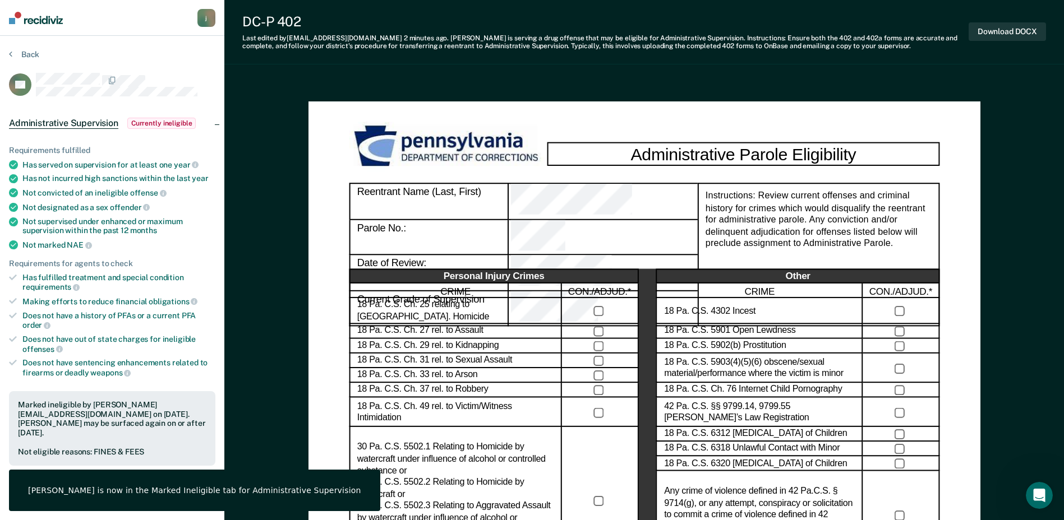
click at [210, 19] on div "j" at bounding box center [206, 18] width 18 height 18
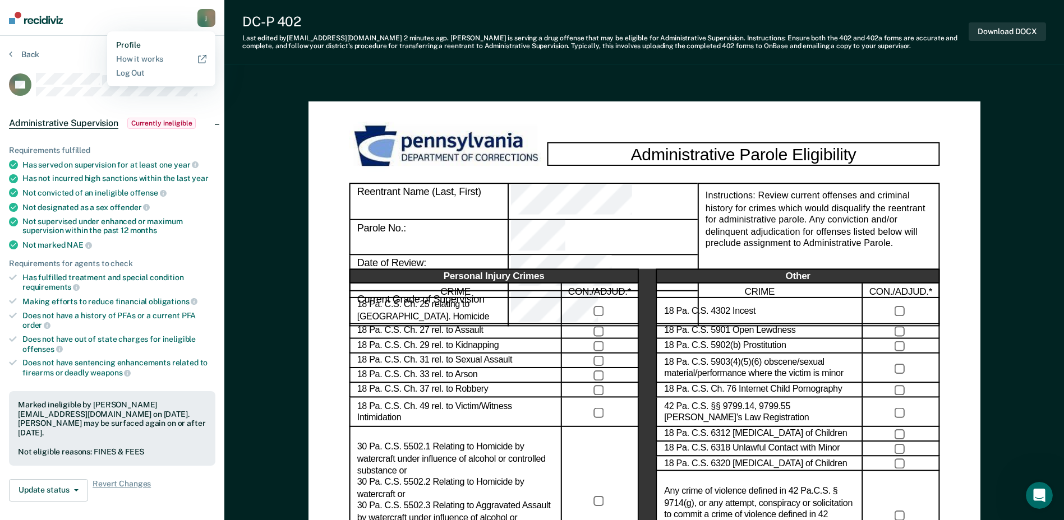
click at [140, 43] on link "Profile" at bounding box center [161, 45] width 90 height 10
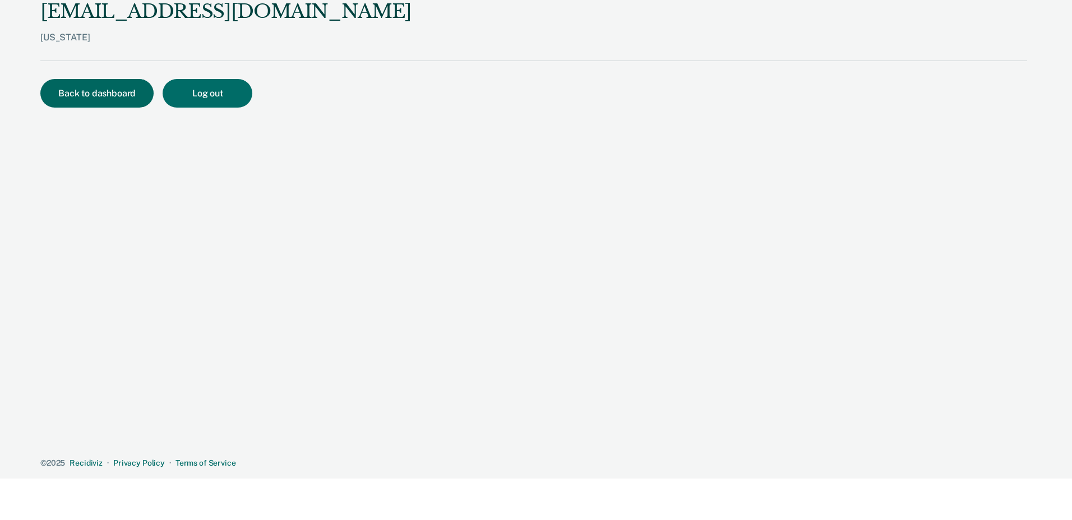
click at [87, 90] on button "Back to dashboard" at bounding box center [96, 93] width 113 height 29
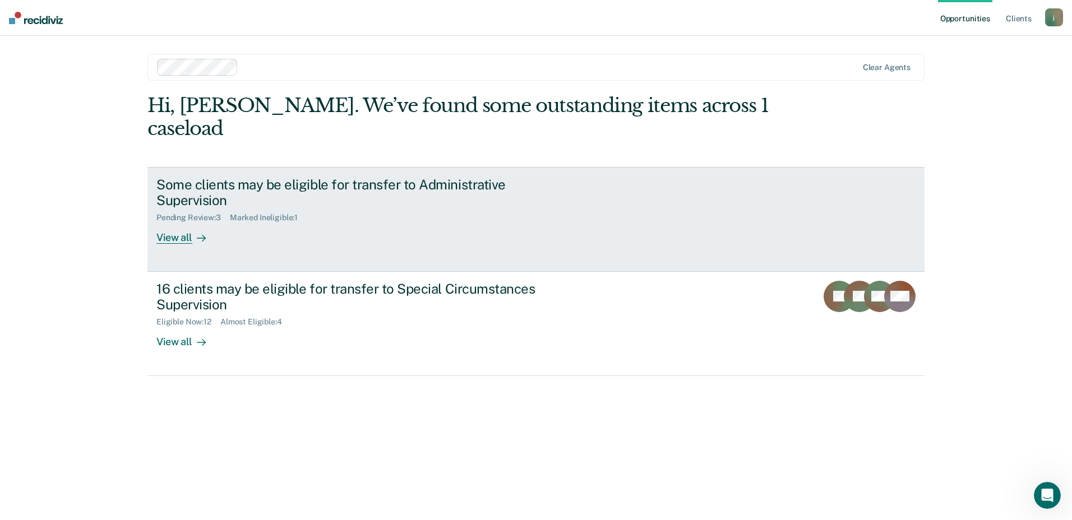
click at [504, 214] on div "Some clients may be eligible for transfer to Administrative Supervision Pending…" at bounding box center [366, 211] width 421 height 68
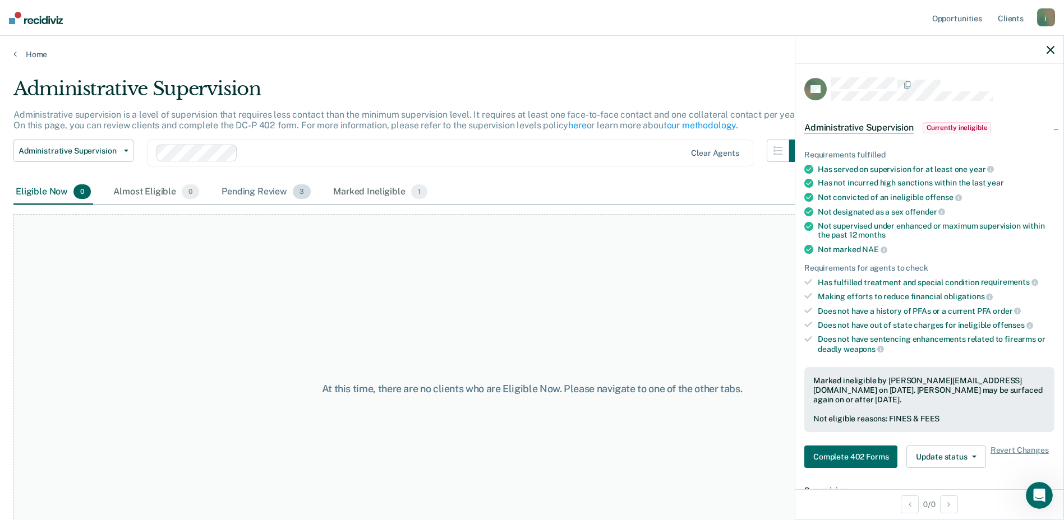
click at [265, 196] on div "Pending Review 3" at bounding box center [266, 192] width 94 height 25
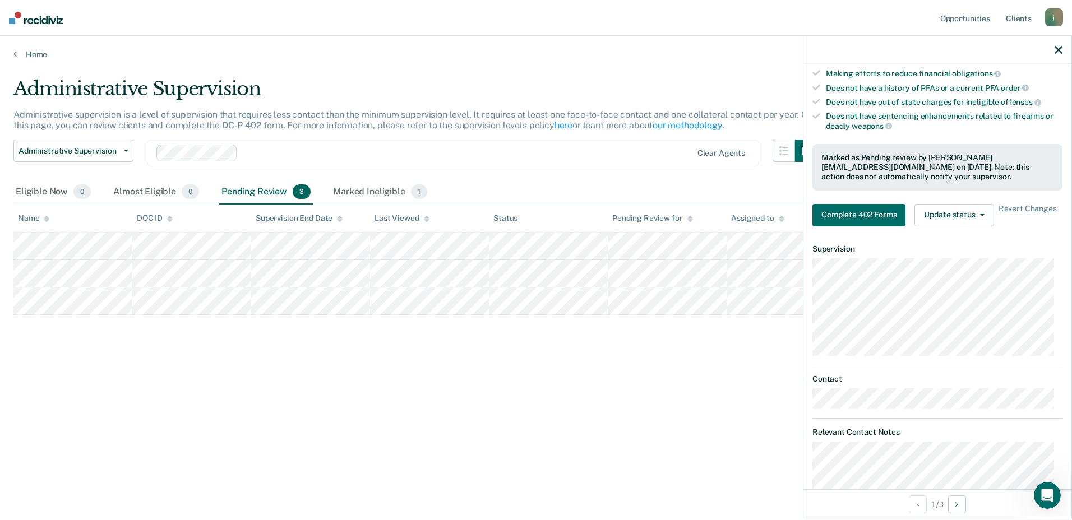
scroll to position [222, 0]
click at [976, 216] on span "button" at bounding box center [980, 217] width 9 height 2
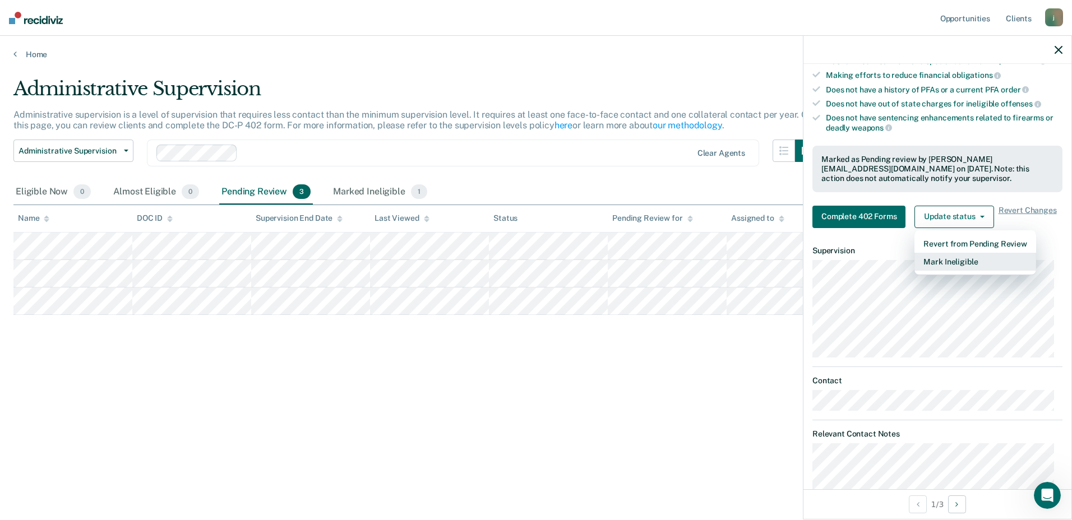
click at [940, 267] on button "Mark Ineligible" at bounding box center [975, 262] width 121 height 18
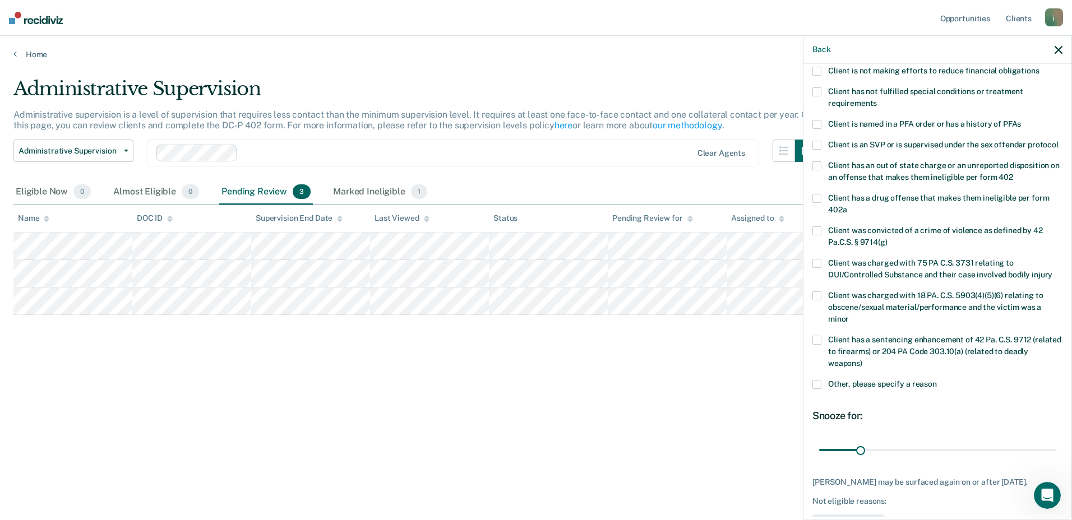
scroll to position [0, 0]
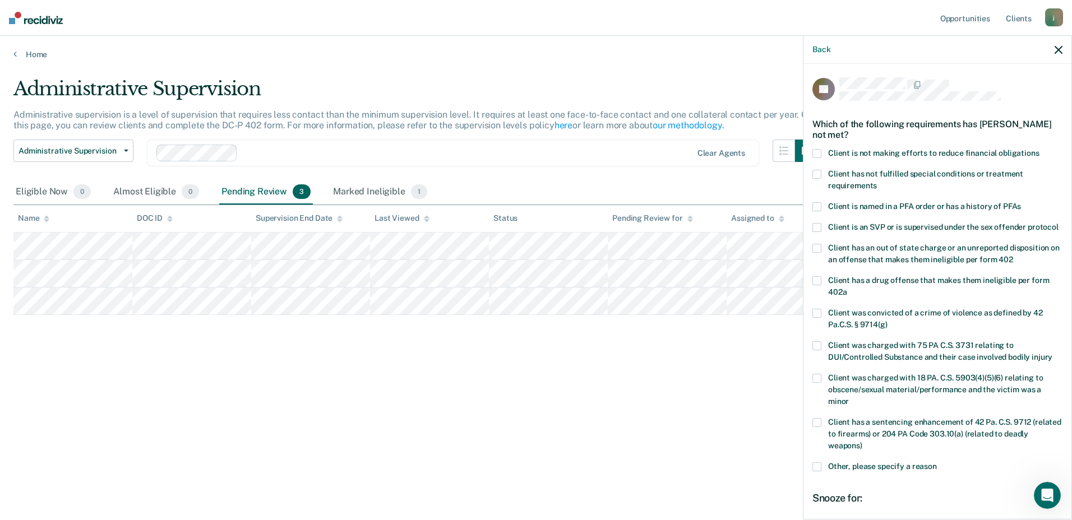
click at [819, 154] on span at bounding box center [817, 153] width 9 height 9
click at [1040, 149] on input "Client is not making efforts to reduce financial obligations" at bounding box center [1040, 149] width 0 height 0
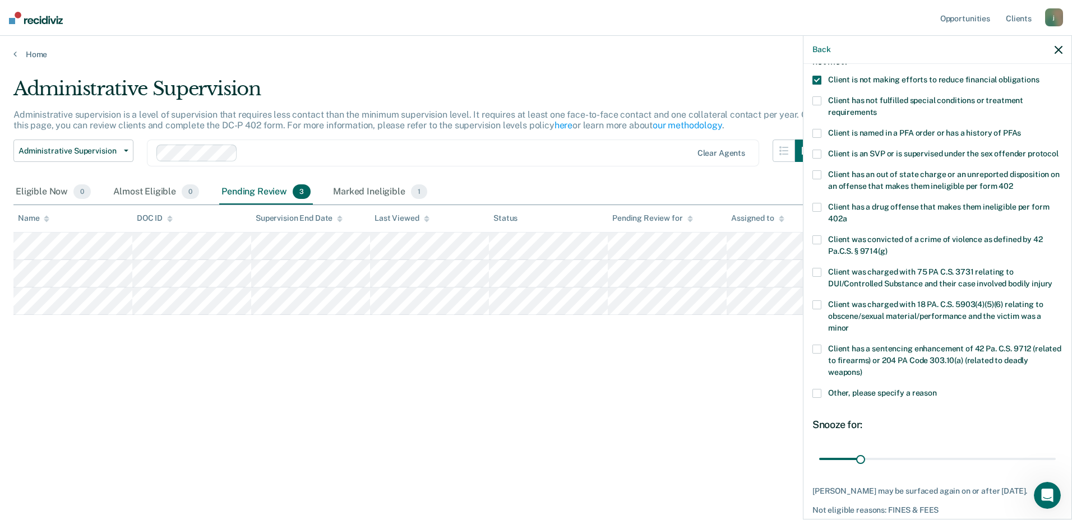
scroll to position [133, 0]
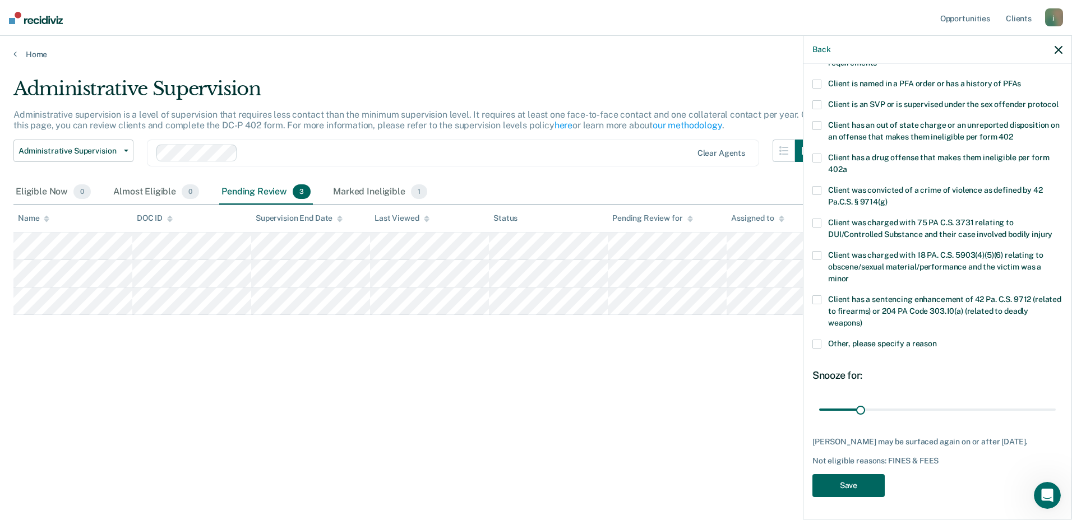
click at [848, 487] on button "Save" at bounding box center [849, 485] width 72 height 23
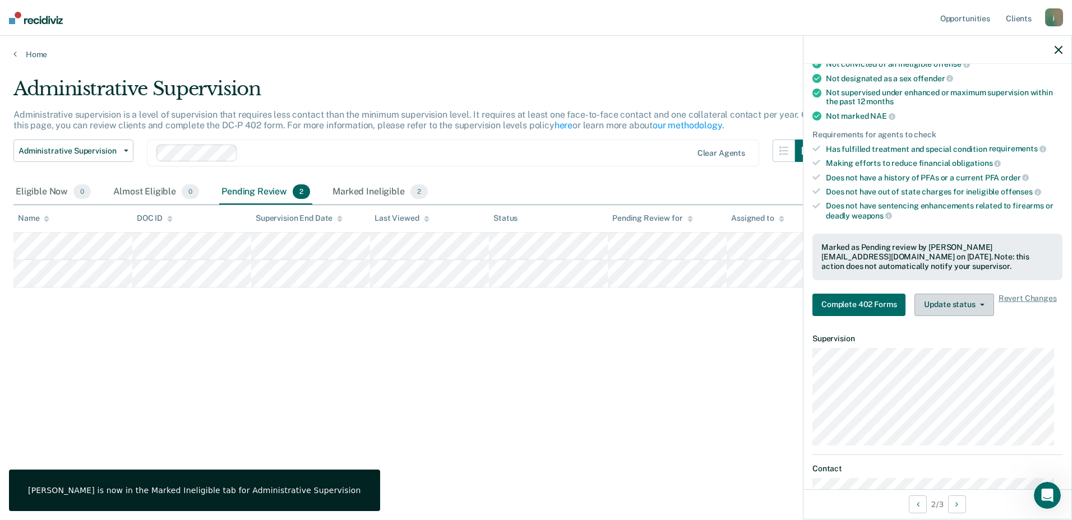
click at [963, 302] on button "Update status" at bounding box center [954, 305] width 79 height 22
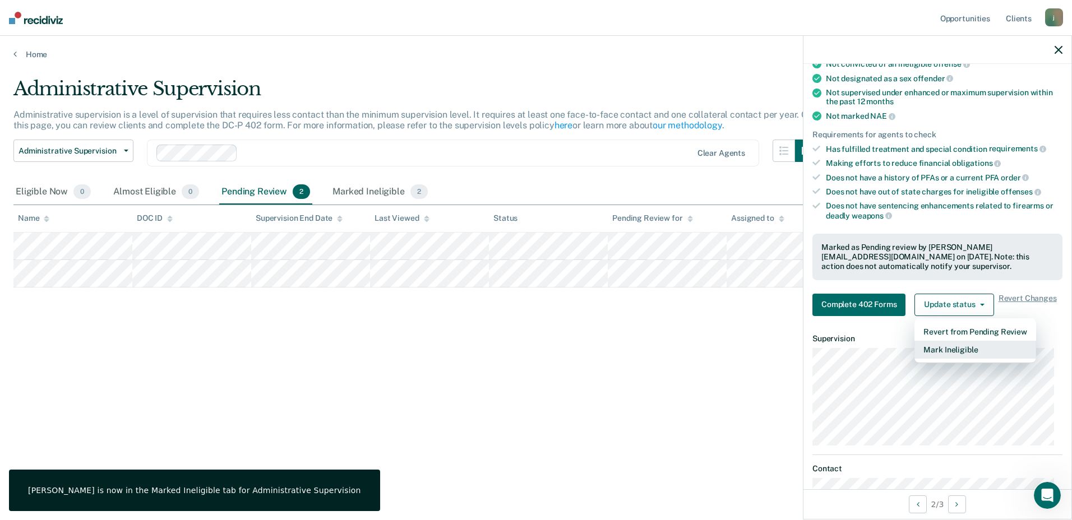
click at [942, 349] on button "Mark Ineligible" at bounding box center [975, 350] width 121 height 18
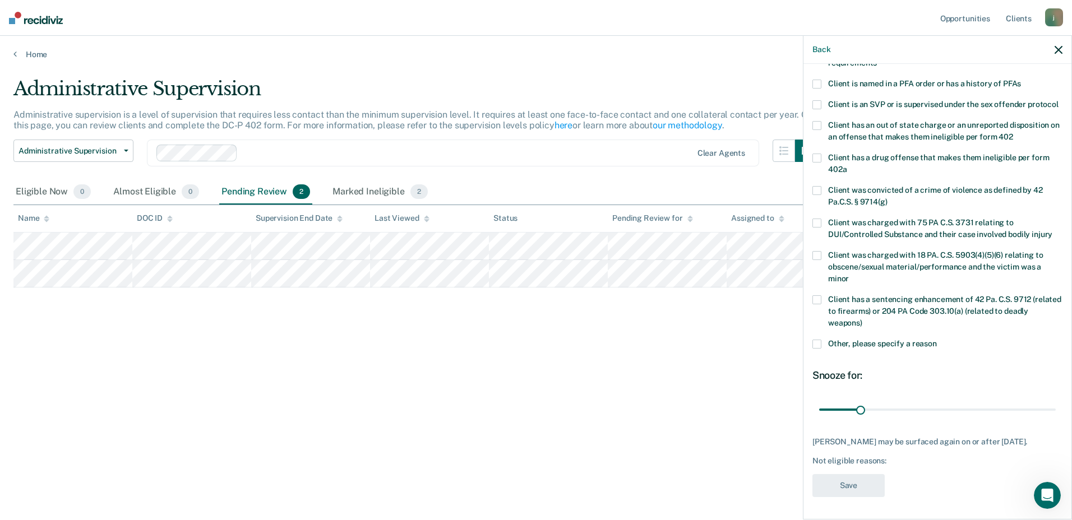
scroll to position [0, 0]
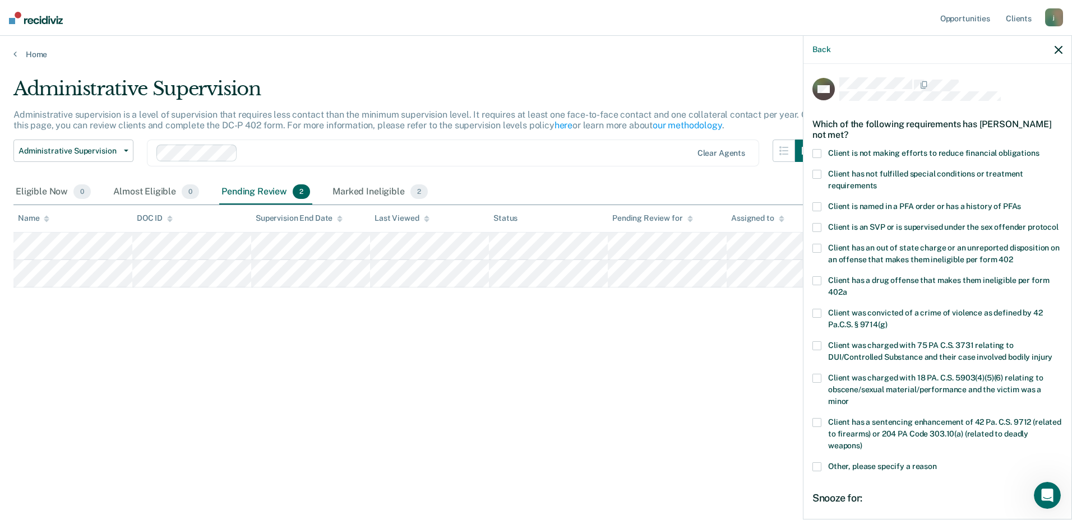
click at [820, 149] on span at bounding box center [817, 153] width 9 height 9
click at [1040, 149] on input "Client is not making efforts to reduce financial obligations" at bounding box center [1040, 149] width 0 height 0
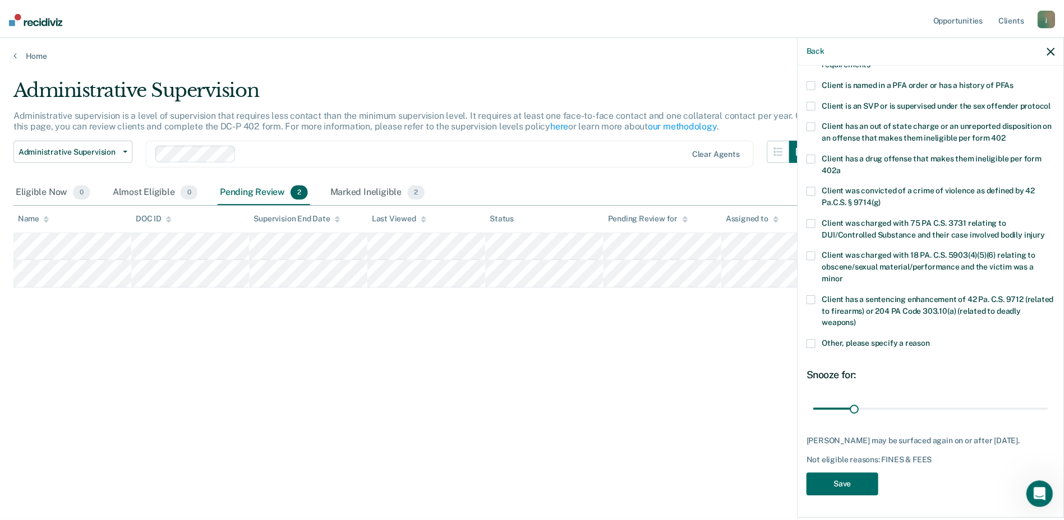
scroll to position [143, 0]
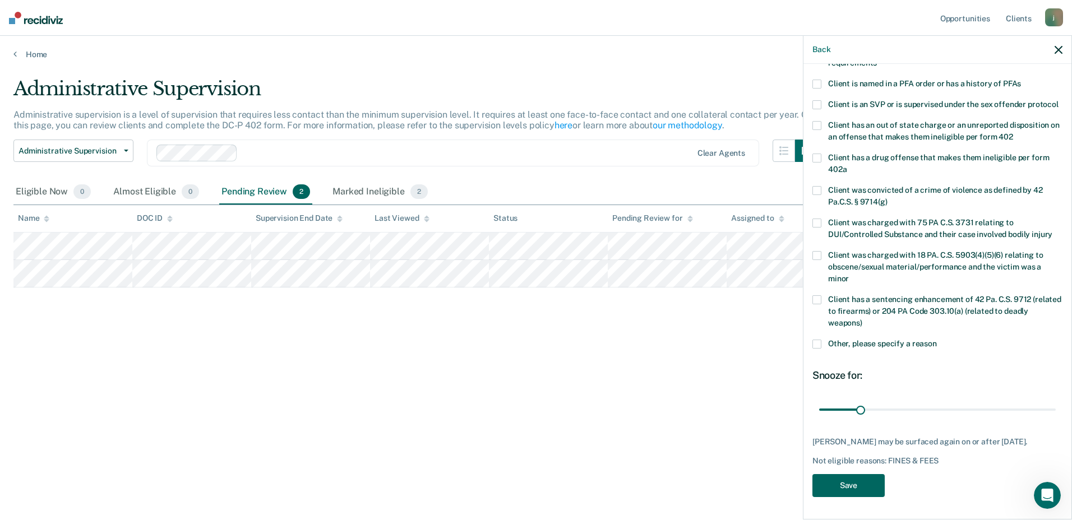
click at [859, 479] on button "Save" at bounding box center [849, 485] width 72 height 23
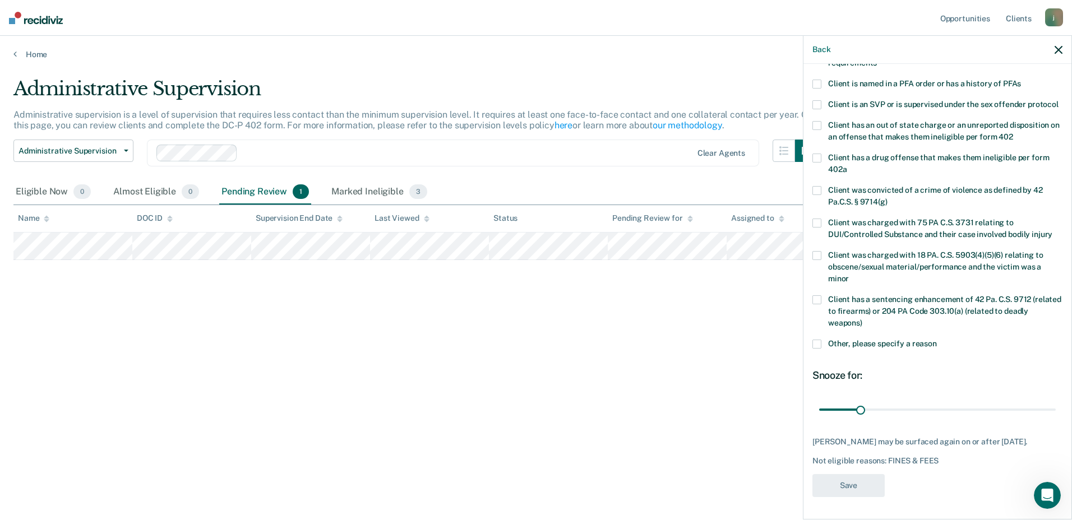
click at [583, 327] on div "Administrative Supervision Administrative supervision is a level of supervision…" at bounding box center [535, 256] width 1045 height 359
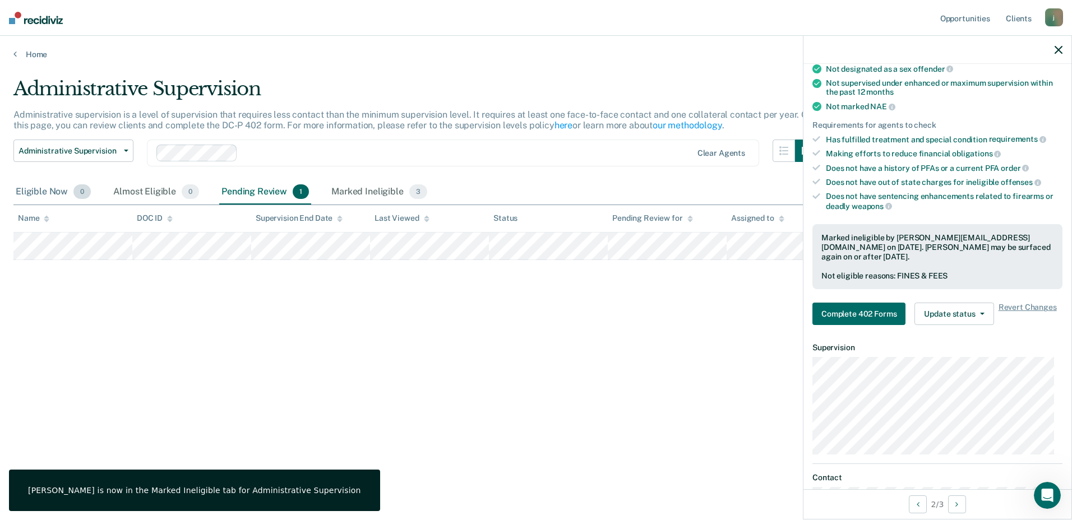
click at [30, 185] on div "Eligible Now 0" at bounding box center [53, 192] width 80 height 25
